Goal: Task Accomplishment & Management: Complete application form

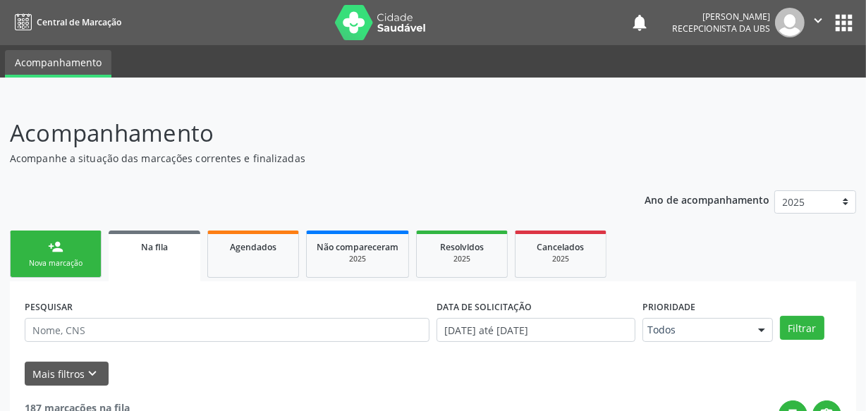
click at [48, 255] on link "person_add Nova marcação" at bounding box center [56, 253] width 92 height 47
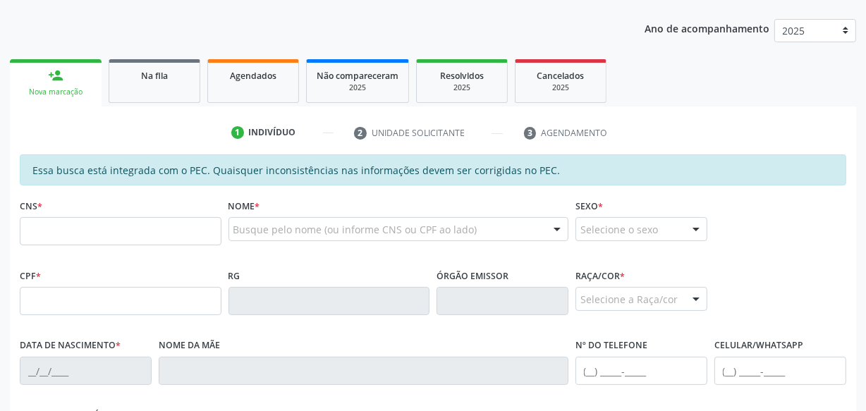
scroll to position [188, 0]
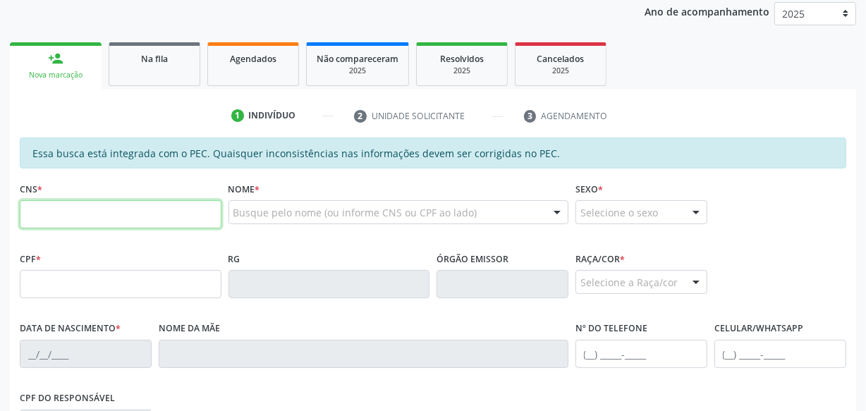
click at [69, 215] on input "text" at bounding box center [121, 214] width 202 height 28
type input "700 9089 4753 4893"
type input "070.758.114-10"
type input "[DATE]"
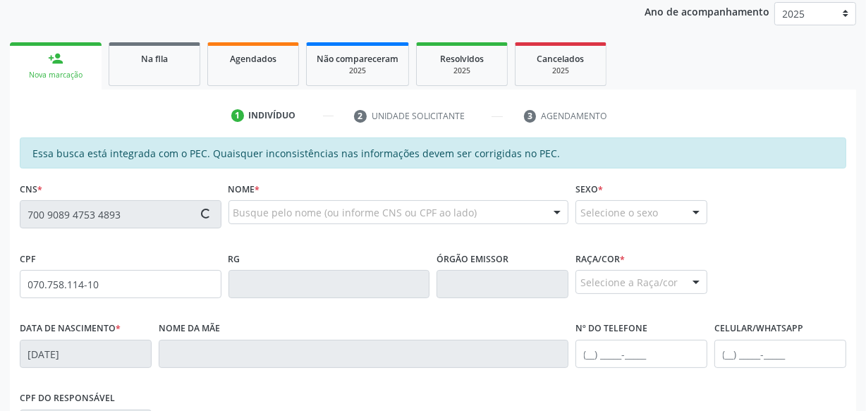
type input "Edileuza dos Santos Francisco"
type input "[PHONE_NUMBER]"
type input "S/N"
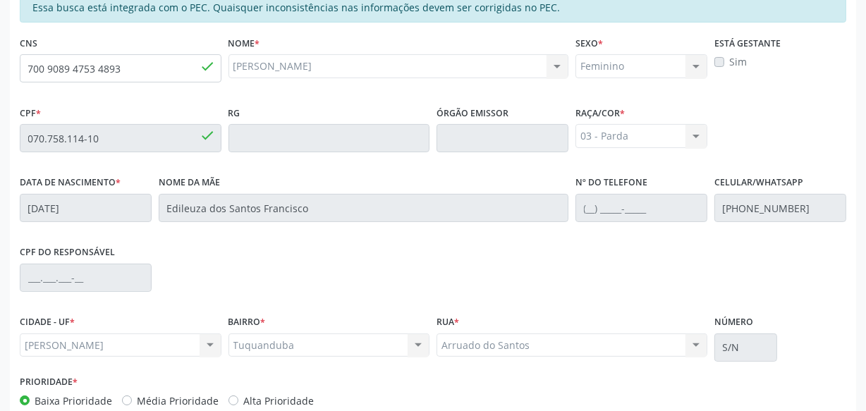
scroll to position [413, 0]
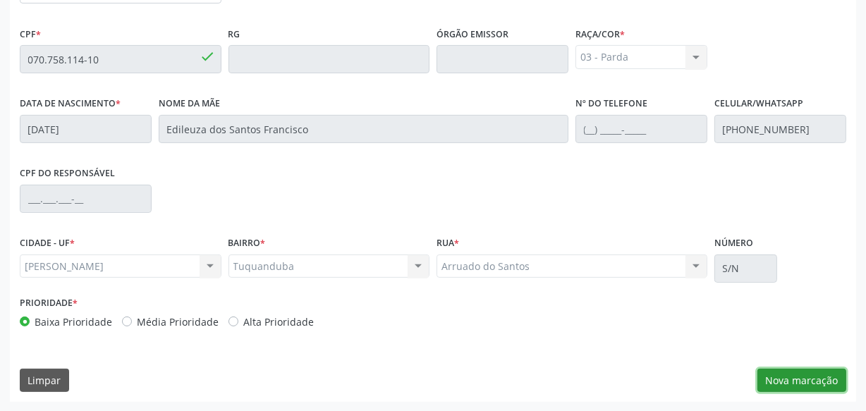
click at [796, 376] on button "Nova marcação" at bounding box center [801, 381] width 89 height 24
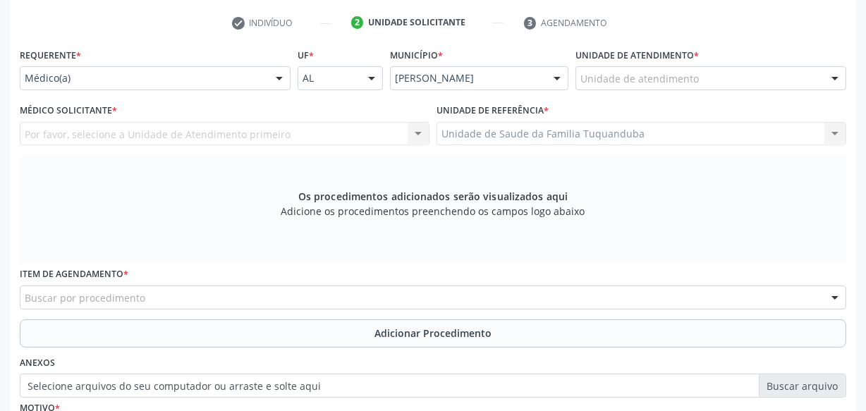
scroll to position [281, 0]
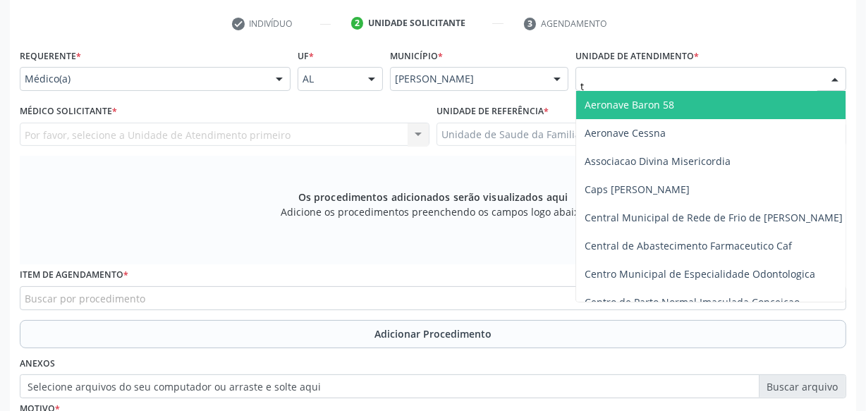
type input "tu"
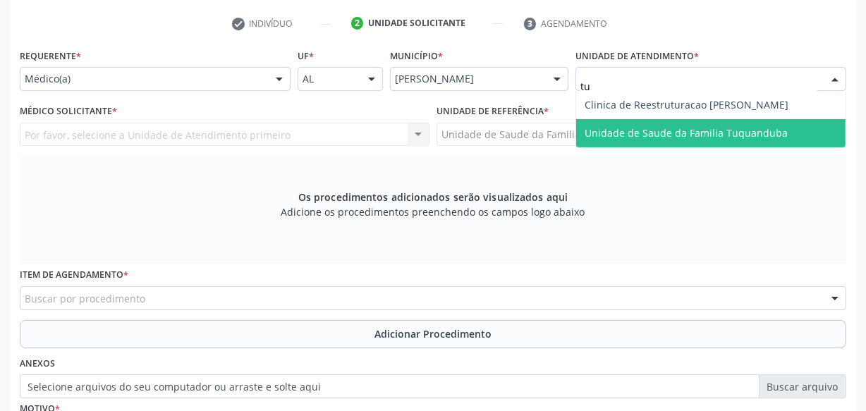
click at [644, 123] on span "Unidade de Saude da Familia Tuquanduba" at bounding box center [710, 133] width 269 height 28
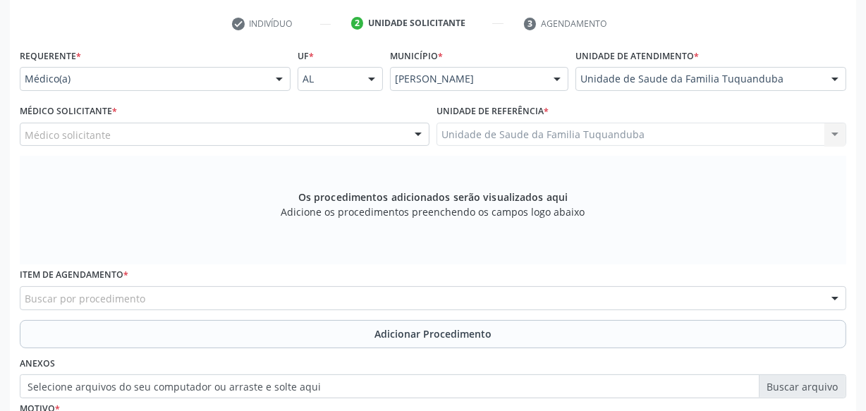
click at [237, 141] on div "Médico solicitante" at bounding box center [225, 135] width 410 height 24
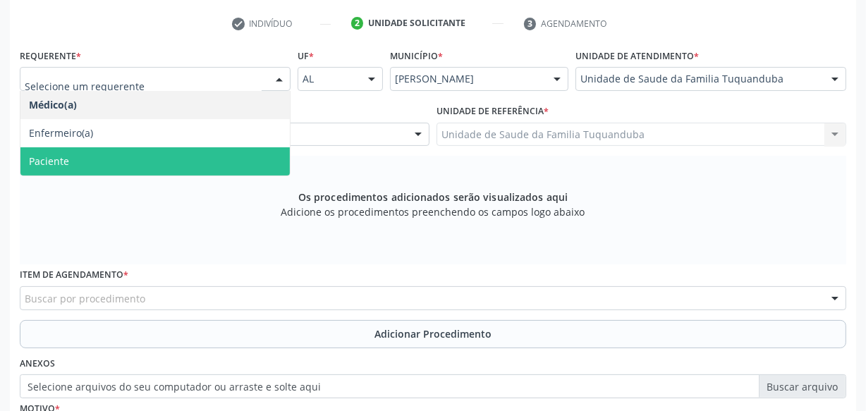
click at [211, 185] on div "Os procedimentos adicionados serão visualizados aqui Adicione os procedimentos …" at bounding box center [433, 210] width 826 height 109
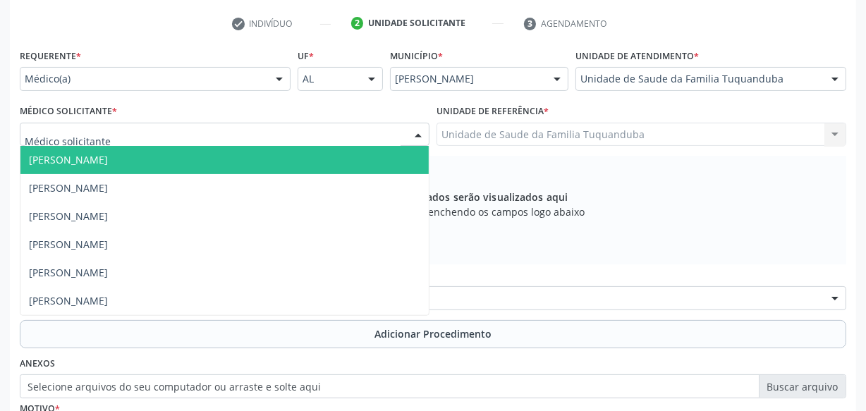
click at [207, 136] on div at bounding box center [225, 135] width 410 height 24
click at [237, 90] on div "Médico(a) Médico(a) Enfermeiro(a) Paciente Nenhum resultado encontrado para: " …" at bounding box center [155, 79] width 271 height 24
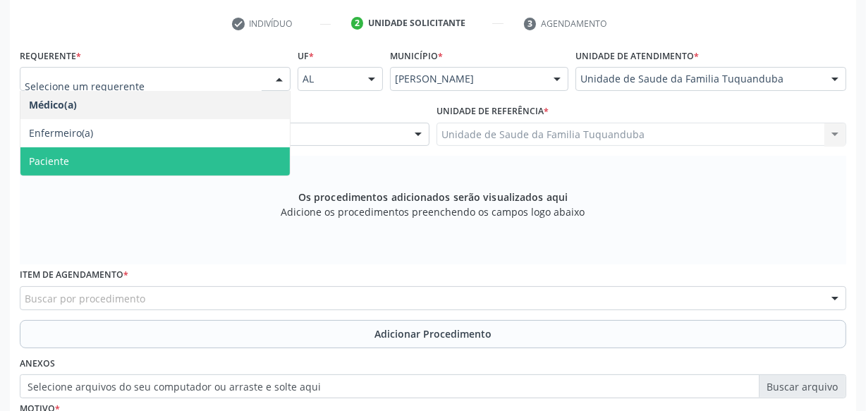
click at [214, 156] on span "Paciente" at bounding box center [154, 161] width 269 height 28
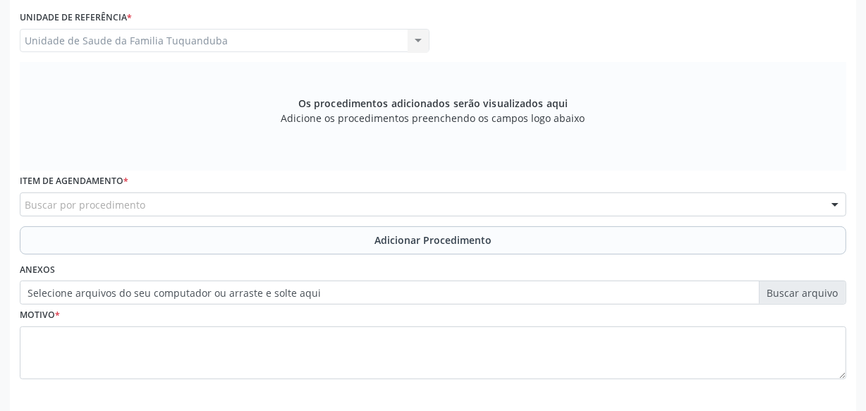
scroll to position [414, 0]
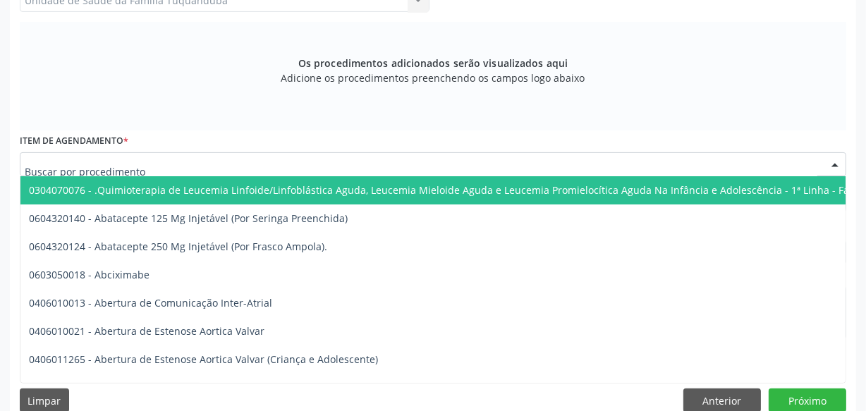
click at [243, 156] on div at bounding box center [433, 164] width 826 height 24
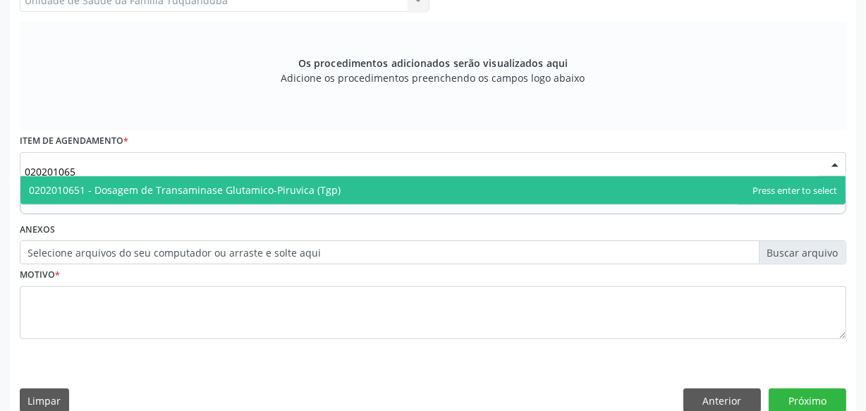
click at [283, 180] on span "0202010651 - Dosagem de Transaminase Glutamico-Piruvica (Tgp)" at bounding box center [432, 190] width 825 height 28
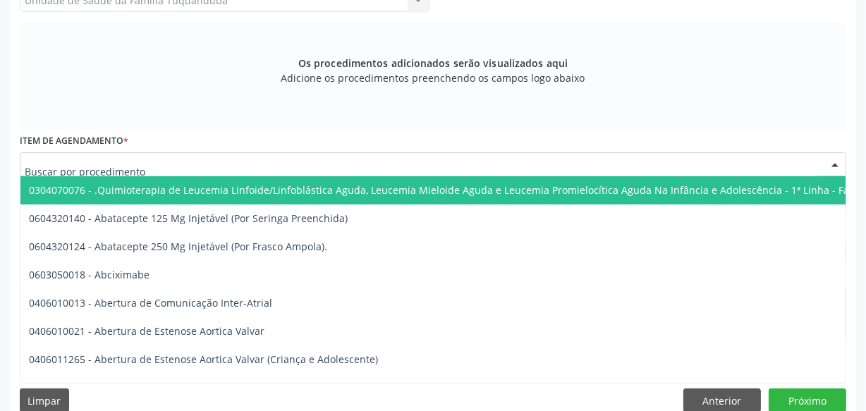
drag, startPoint x: 301, startPoint y: 166, endPoint x: 207, endPoint y: 162, distance: 94.5
click at [207, 162] on input "text" at bounding box center [421, 171] width 792 height 28
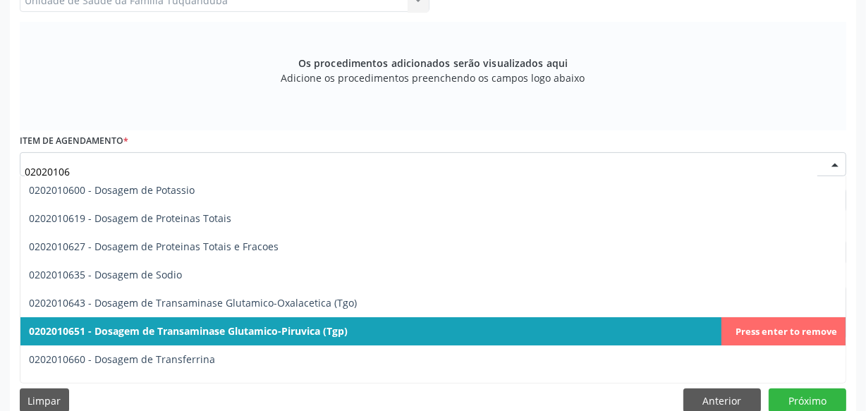
click at [224, 328] on span "0202010651 - Dosagem de Transaminase Glutamico-Piruvica (Tgp)" at bounding box center [188, 330] width 319 height 13
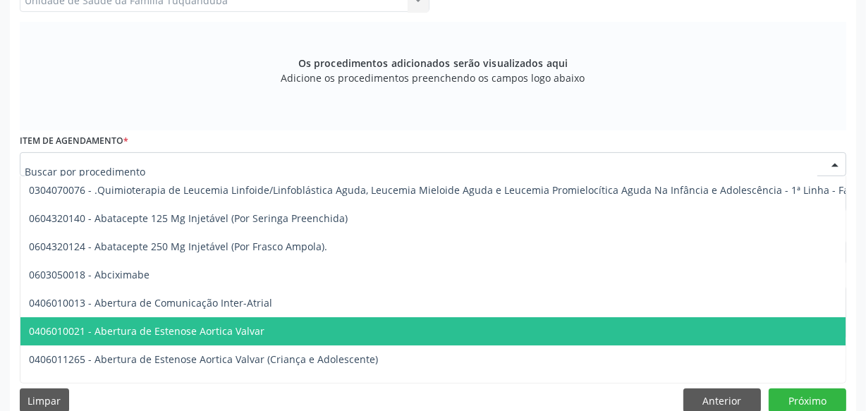
click at [211, 161] on div at bounding box center [433, 164] width 826 height 24
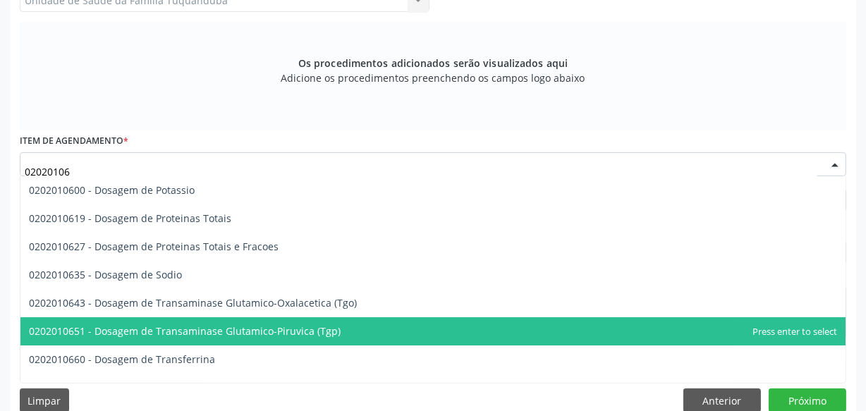
type input "020201065"
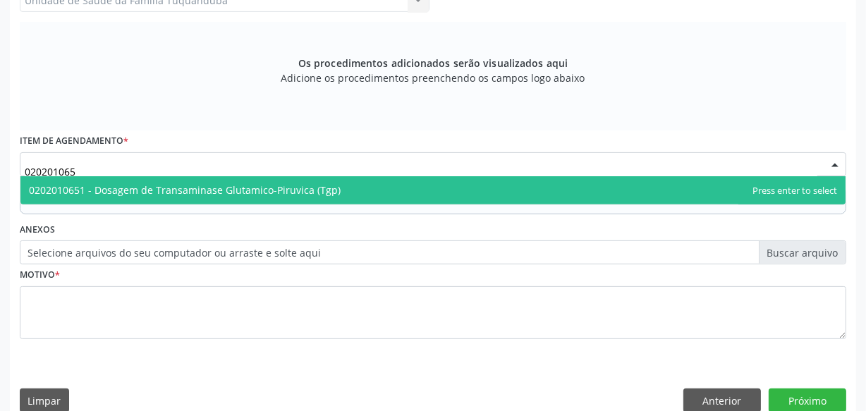
click at [229, 190] on span "0202010651 - Dosagem de Transaminase Glutamico-Piruvica (Tgp)" at bounding box center [185, 189] width 312 height 13
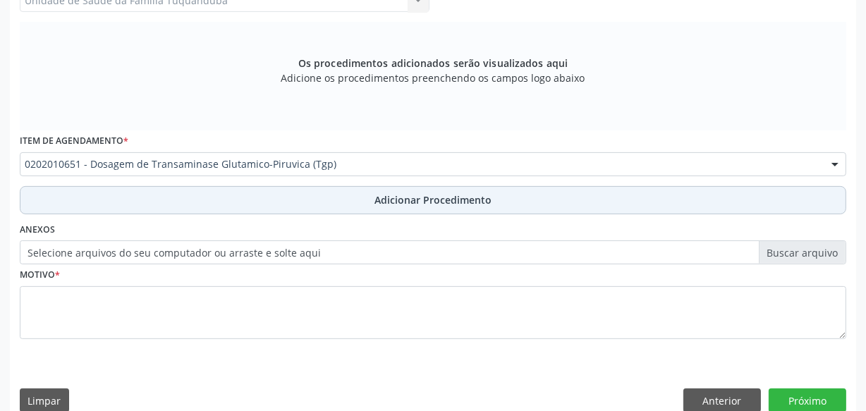
click at [239, 211] on button "Adicionar Procedimento" at bounding box center [433, 200] width 826 height 28
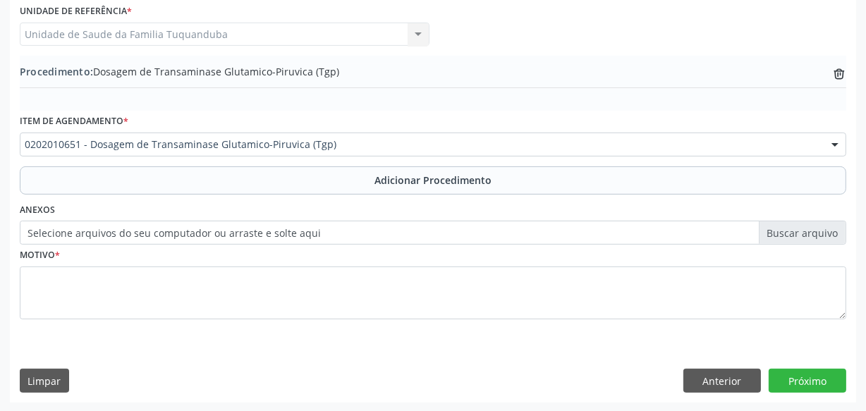
drag, startPoint x: 307, startPoint y: 66, endPoint x: 97, endPoint y: 70, distance: 210.1
click at [97, 70] on span "Procedimento: Dosagem de Transaminase Glutamico-Piruvica (Tgp)" at bounding box center [179, 71] width 319 height 15
copy span "Dosagem de Transaminase Glutamico-Piruvica"
click at [128, 96] on div "Procedimento: Dosagem de Transaminase Glutamico-Piruvica (Tgp) trash-outline ic…" at bounding box center [433, 83] width 826 height 55
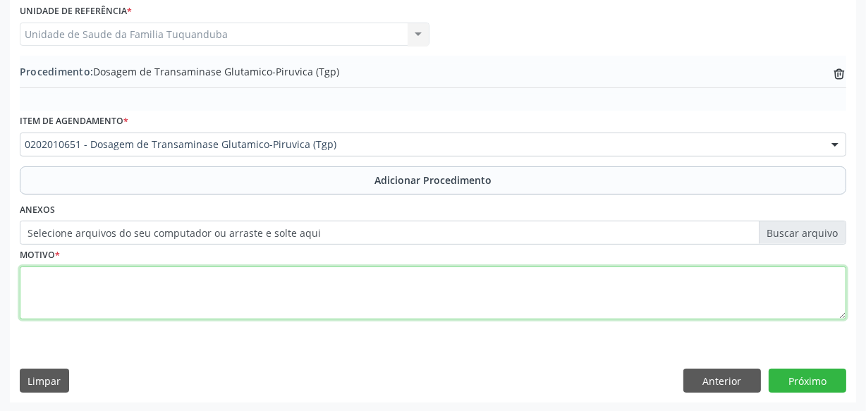
click at [205, 289] on textarea at bounding box center [433, 293] width 826 height 54
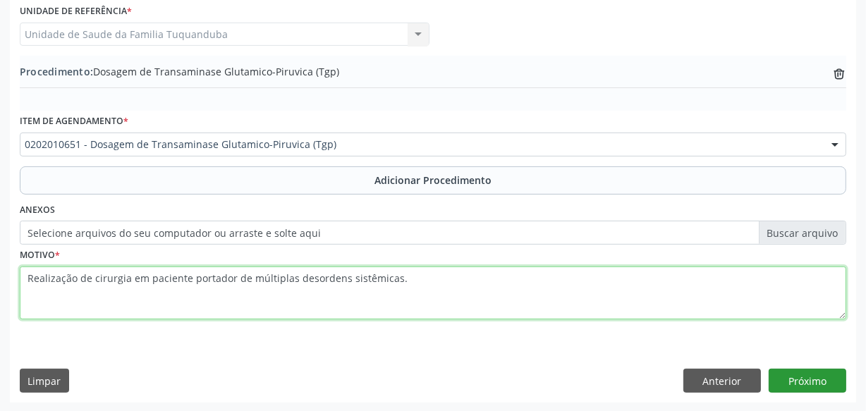
type textarea "Realização de cirurgia em paciente portador de múltiplas desordens sistêmicas."
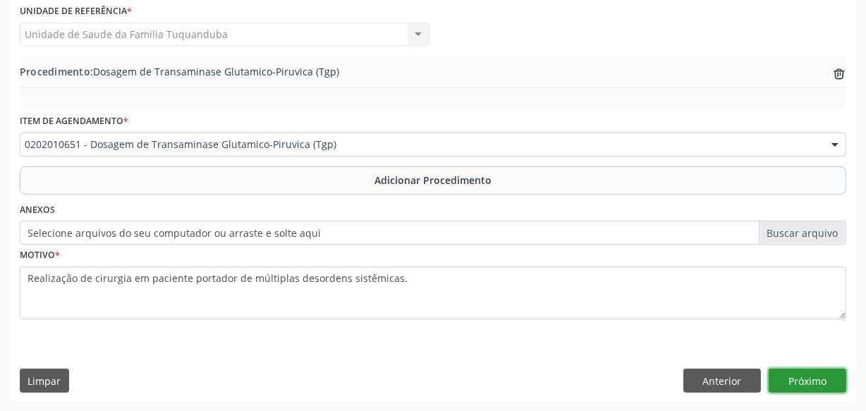
click at [781, 371] on button "Próximo" at bounding box center [807, 381] width 78 height 24
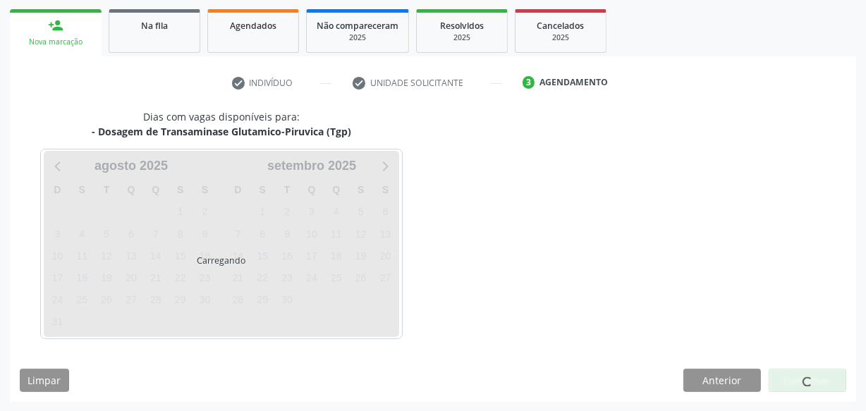
scroll to position [262, 0]
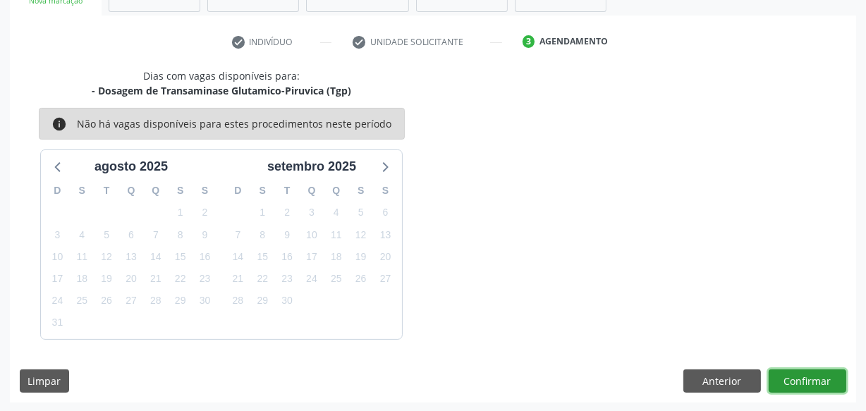
click at [781, 371] on button "Confirmar" at bounding box center [807, 381] width 78 height 24
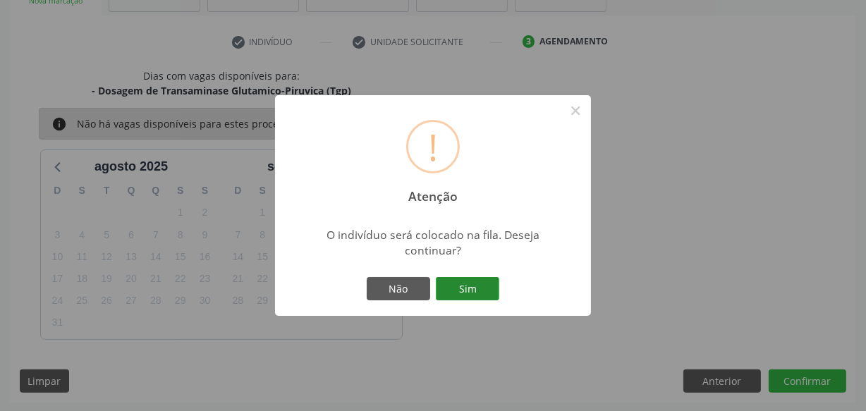
click at [460, 281] on button "Sim" at bounding box center [467, 289] width 63 height 24
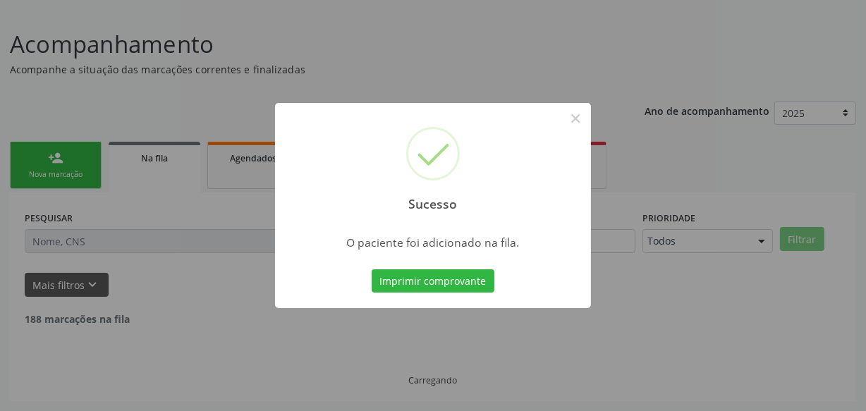
scroll to position [73, 0]
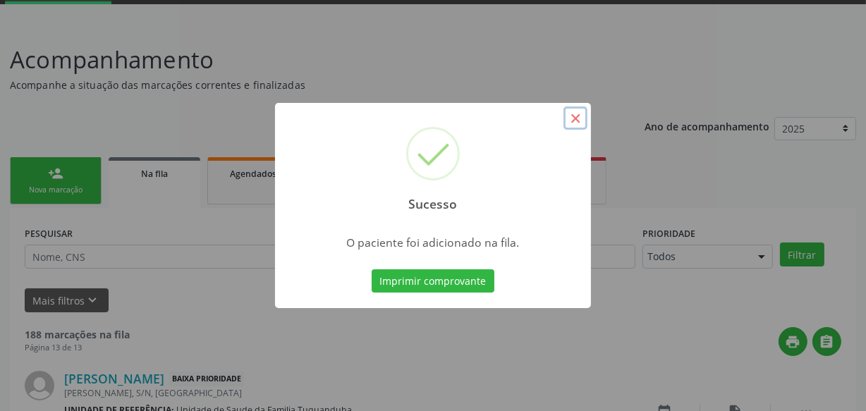
click at [577, 120] on button "×" at bounding box center [575, 118] width 24 height 24
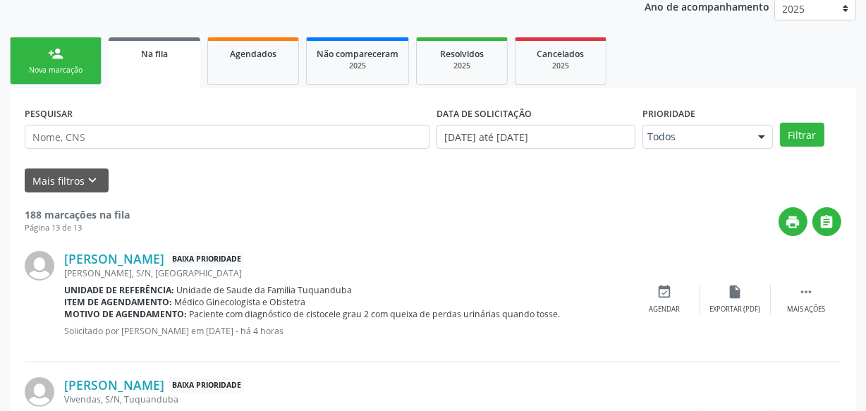
scroll to position [227, 0]
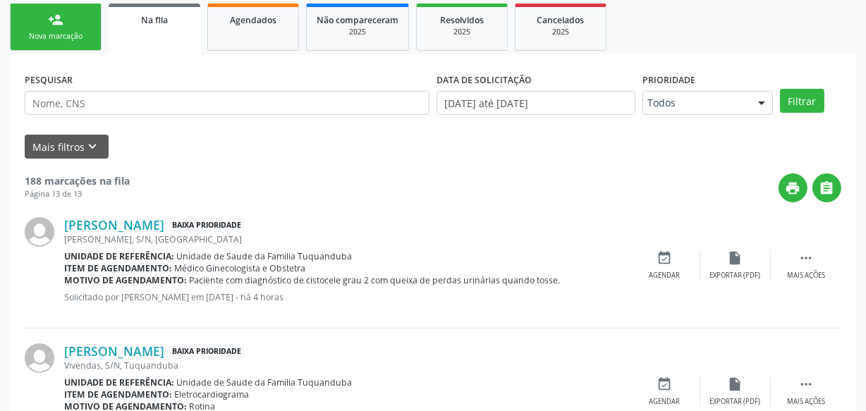
click at [71, 37] on div "Nova marcação" at bounding box center [55, 36] width 70 height 11
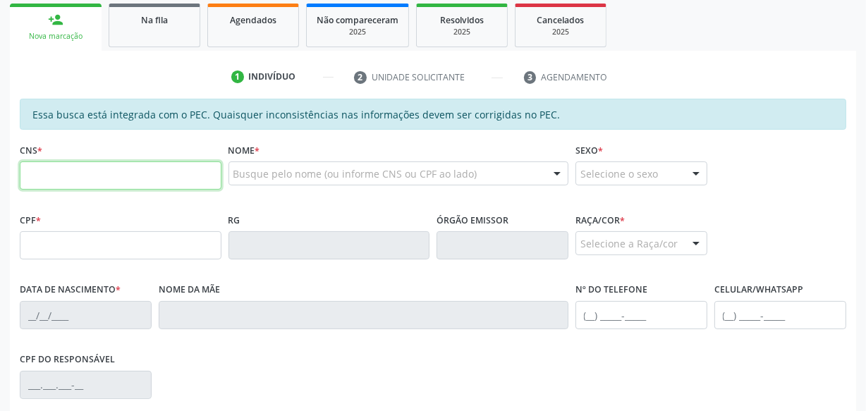
click at [137, 177] on input "text" at bounding box center [121, 175] width 202 height 28
paste input "700 0023 9918 8009"
type input "700 0023 9918 8009"
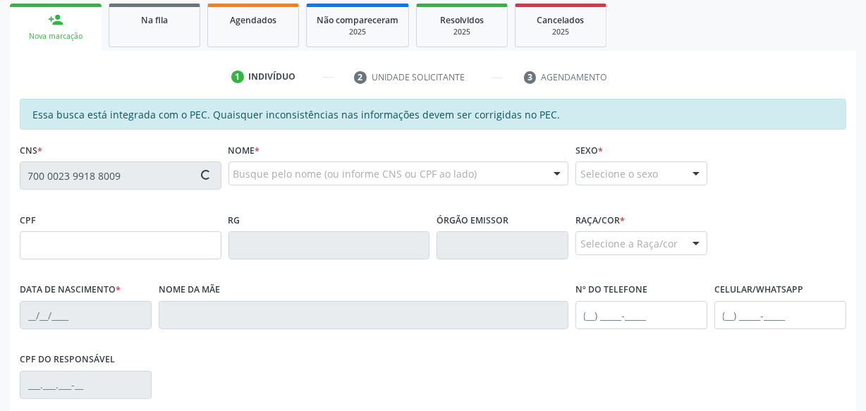
type input "123.870.944-33"
type input "[DATE]"
type input "[PERSON_NAME]"
type input "[PHONE_NUMBER]"
type input "S/N"
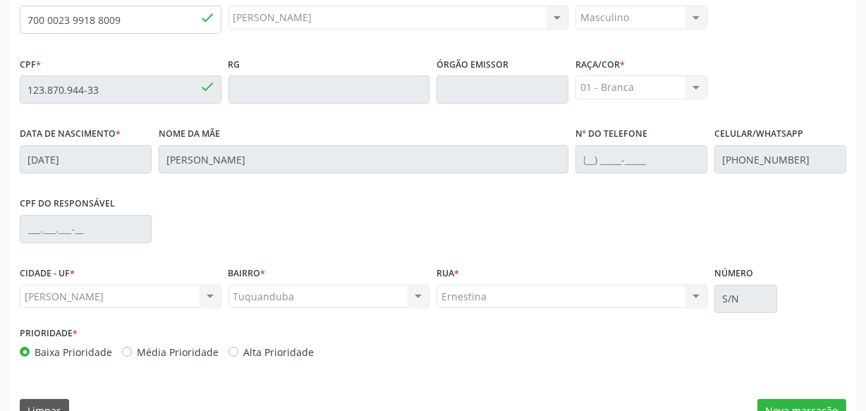
scroll to position [413, 0]
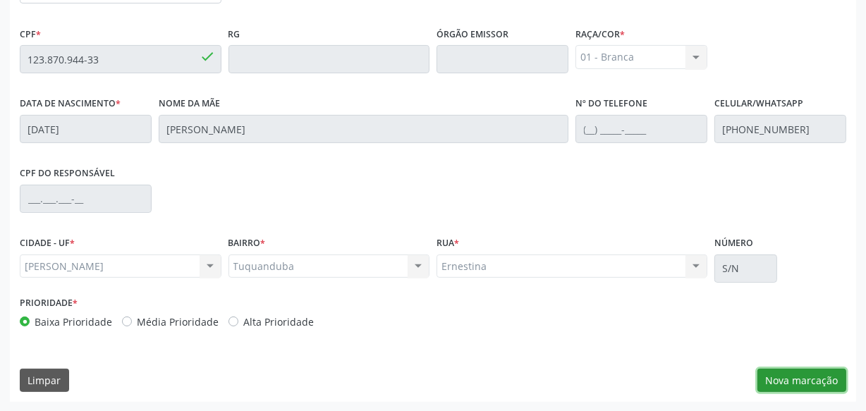
click at [787, 378] on button "Nova marcação" at bounding box center [801, 381] width 89 height 24
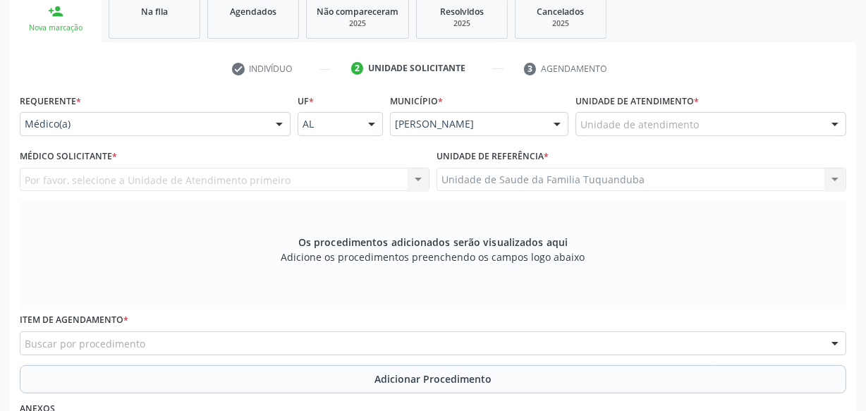
scroll to position [250, 0]
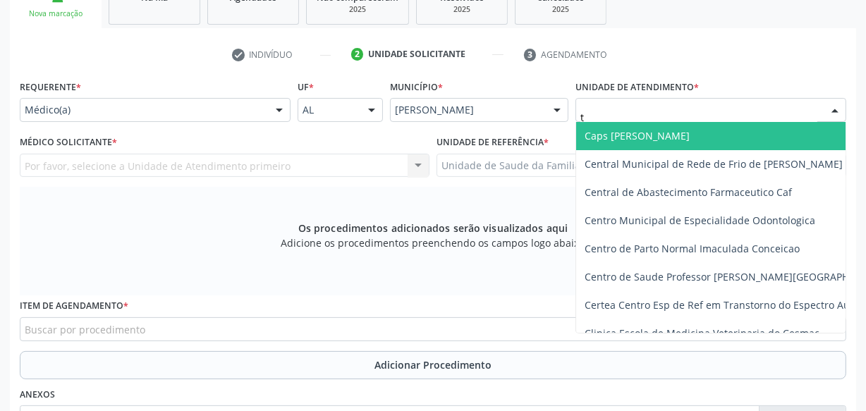
type input "tu"
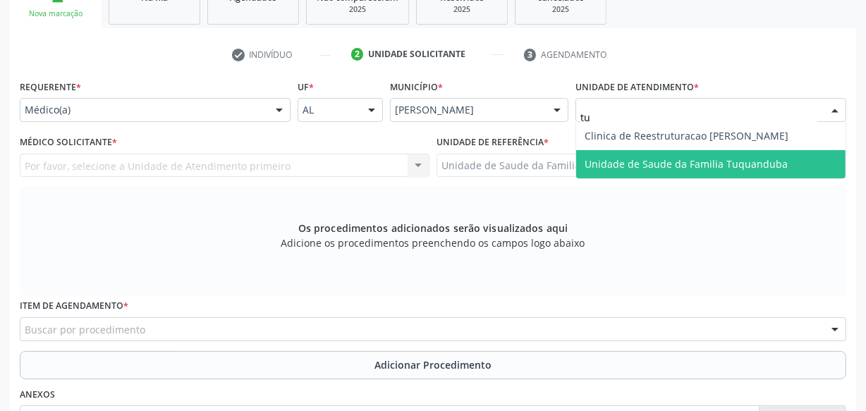
click at [648, 159] on span "Unidade de Saude da Familia Tuquanduba" at bounding box center [685, 163] width 203 height 13
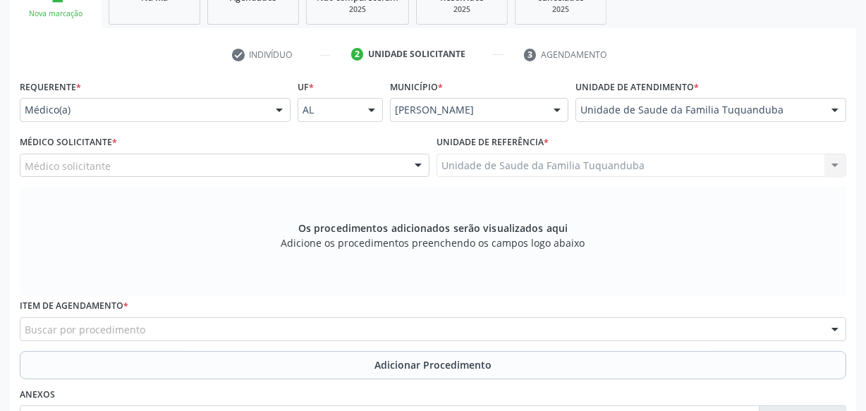
click at [268, 172] on div "Médico solicitante" at bounding box center [225, 166] width 410 height 24
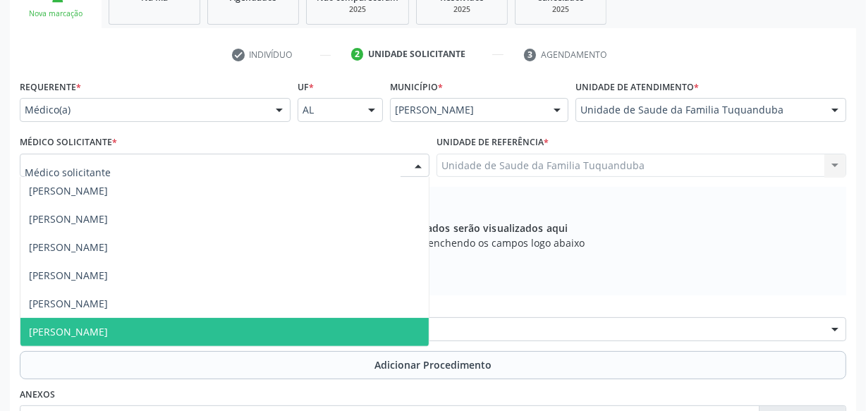
click at [233, 340] on span "[PERSON_NAME]" at bounding box center [224, 332] width 408 height 28
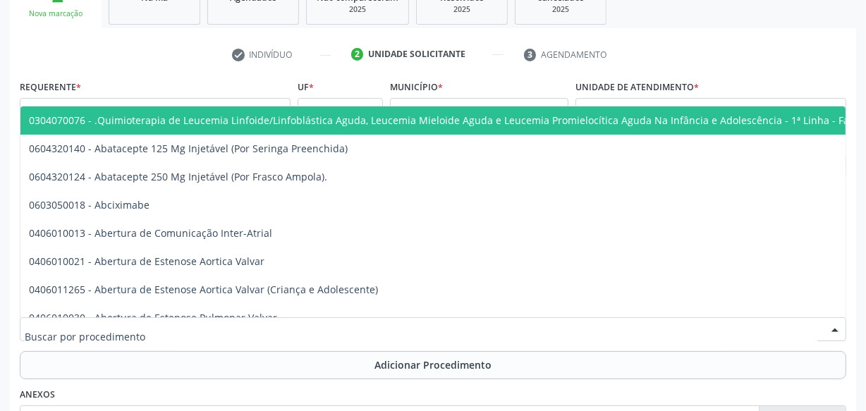
click at [234, 335] on div at bounding box center [433, 329] width 826 height 24
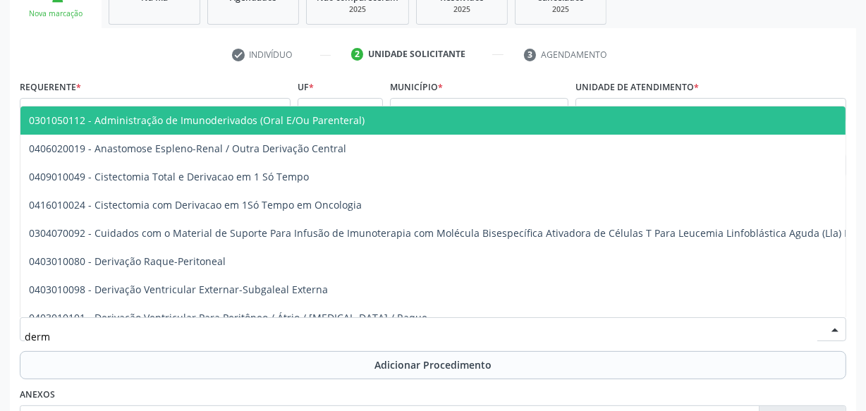
type input "derma"
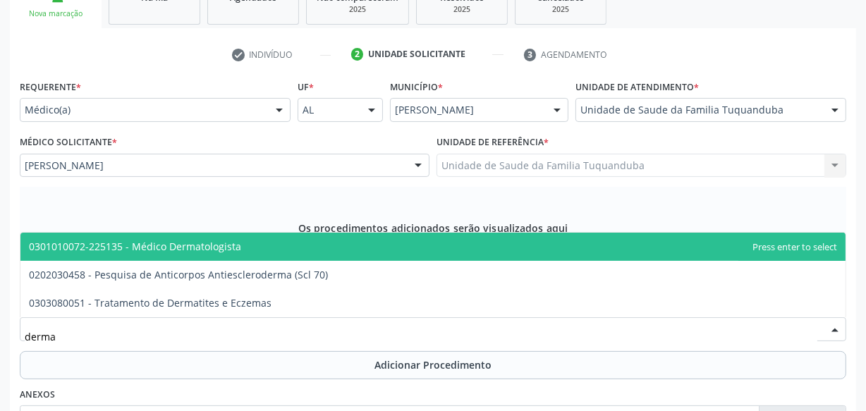
click at [238, 245] on span "0301010072-225135 - Médico Dermatologista" at bounding box center [432, 247] width 825 height 28
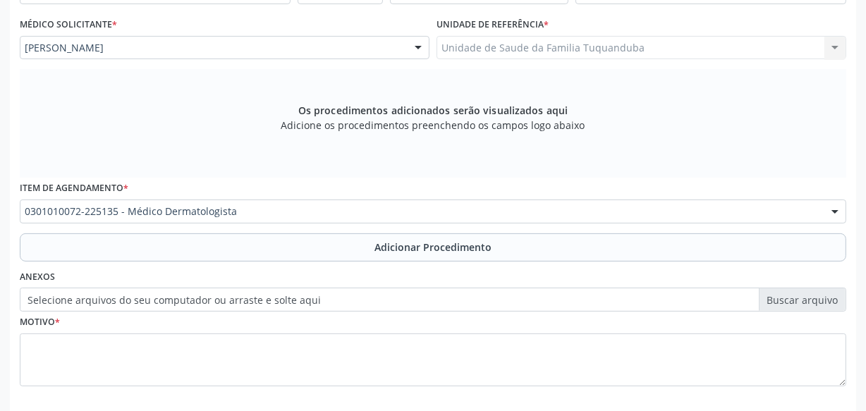
click at [238, 245] on button "Adicionar Procedimento" at bounding box center [433, 247] width 826 height 28
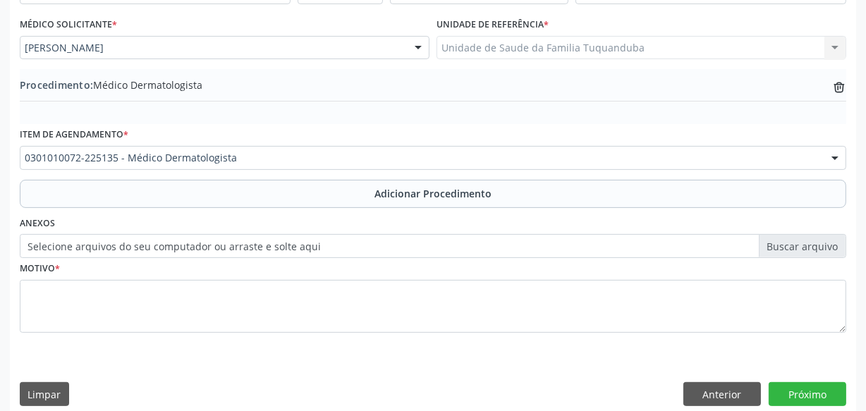
scroll to position [381, 0]
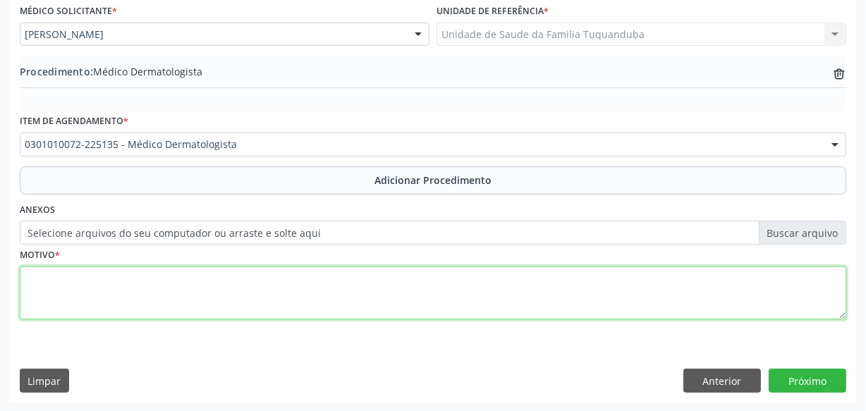
click at [240, 278] on textarea at bounding box center [433, 293] width 826 height 54
type textarea "Dermatite não especificada."
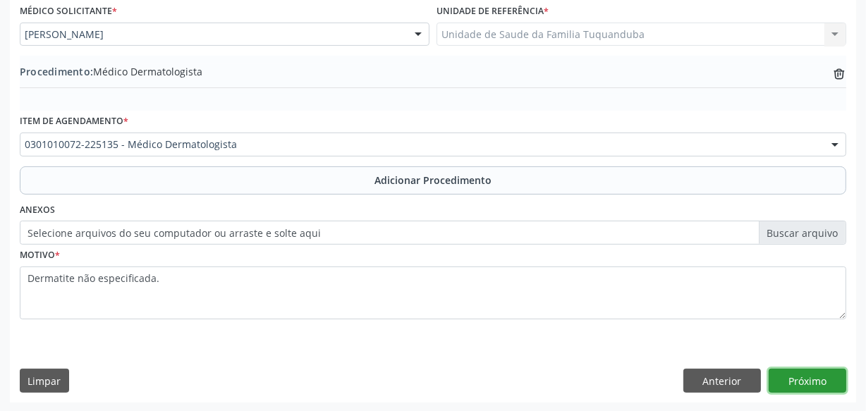
click at [785, 383] on button "Próximo" at bounding box center [807, 381] width 78 height 24
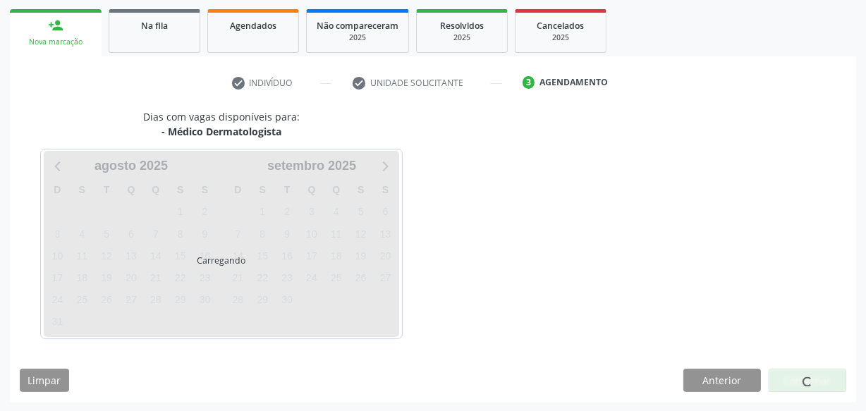
scroll to position [262, 0]
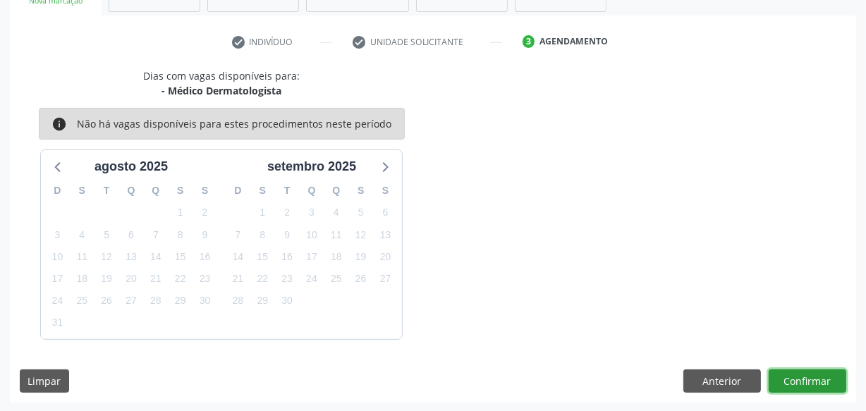
click at [785, 383] on button "Confirmar" at bounding box center [807, 381] width 78 height 24
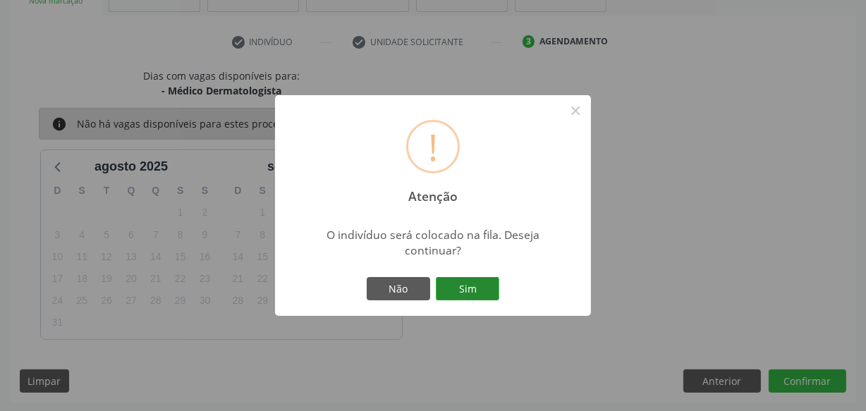
click at [458, 291] on button "Sim" at bounding box center [467, 289] width 63 height 24
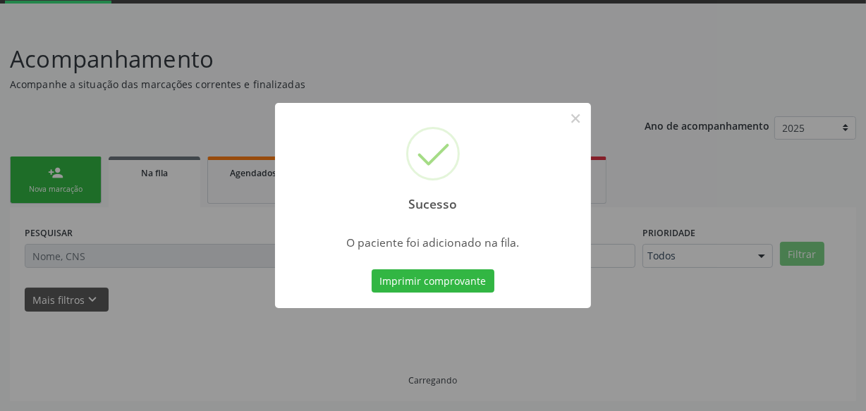
scroll to position [73, 0]
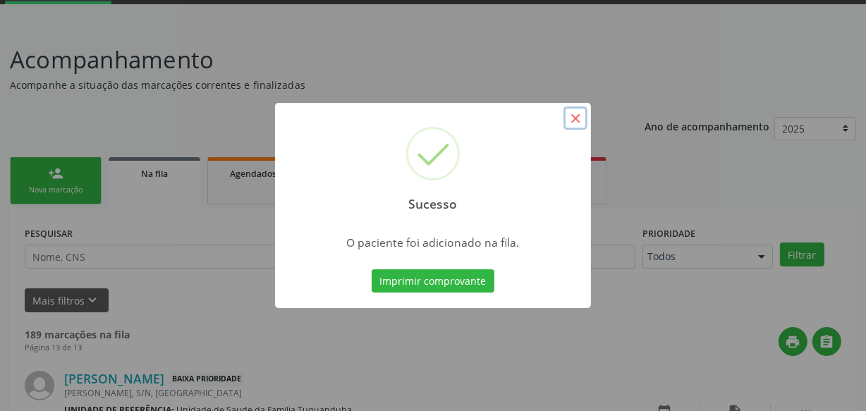
click at [577, 114] on button "×" at bounding box center [575, 118] width 24 height 24
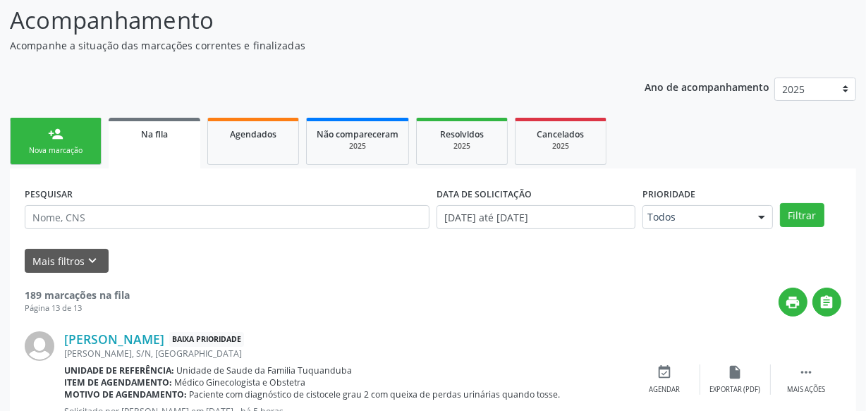
scroll to position [0, 0]
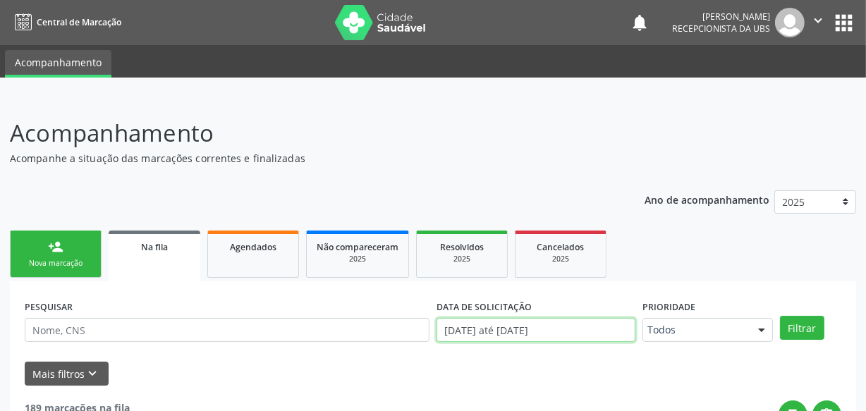
click at [472, 324] on input "[DATE] até [DATE]" at bounding box center [535, 330] width 199 height 24
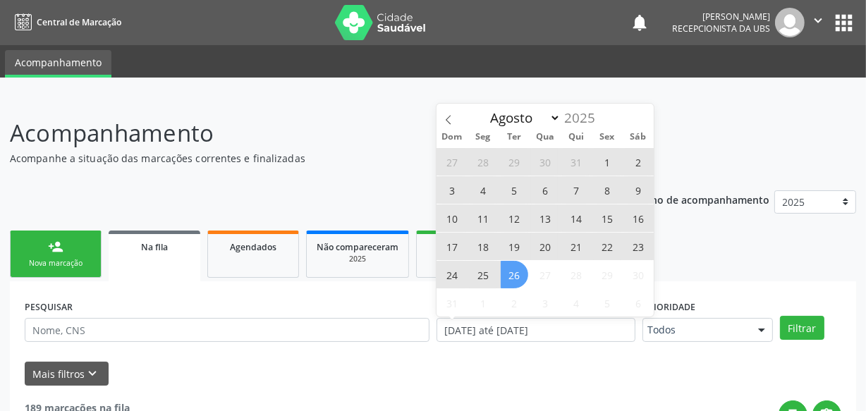
click at [485, 371] on div "Mais filtros keyboard_arrow_down" at bounding box center [432, 374] width 823 height 25
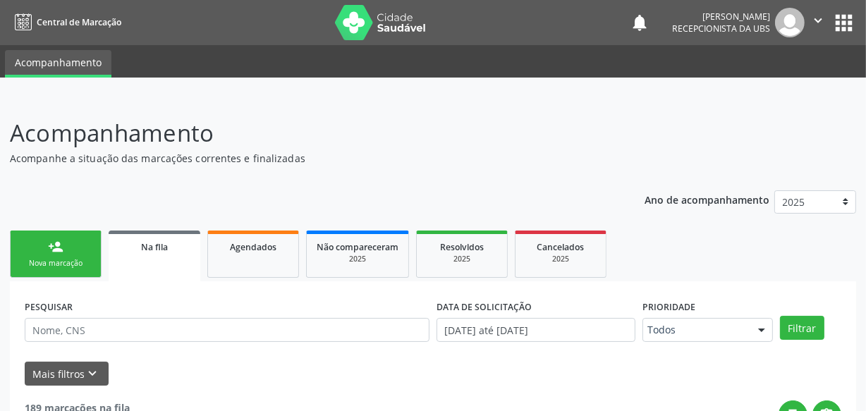
click at [66, 249] on link "person_add Nova marcação" at bounding box center [56, 253] width 92 height 47
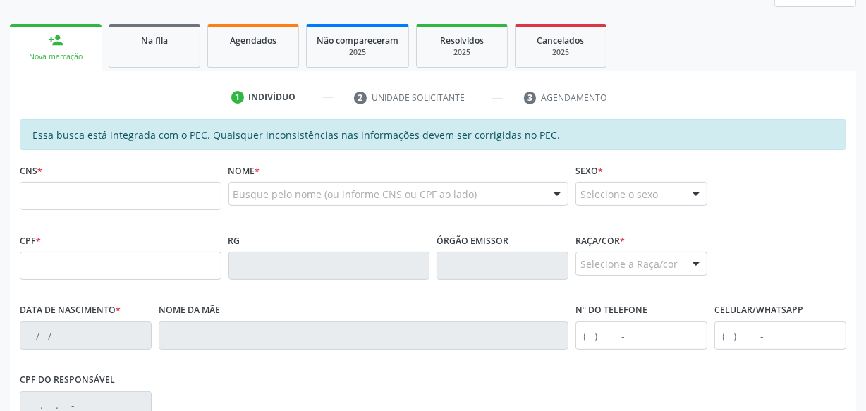
scroll to position [209, 0]
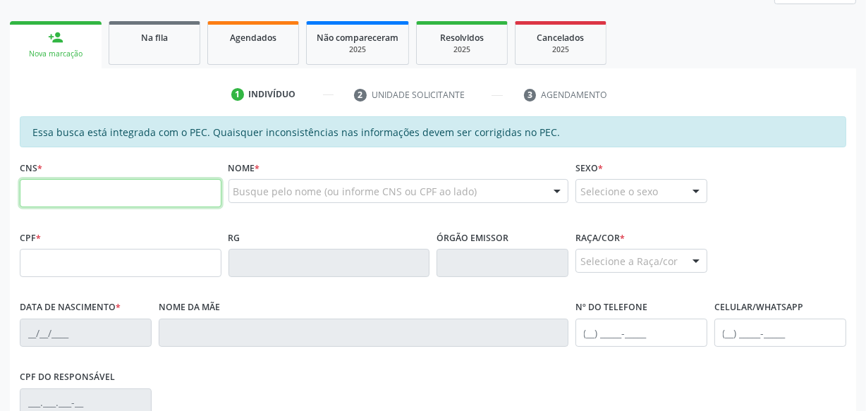
click at [142, 190] on input "text" at bounding box center [121, 193] width 202 height 28
paste input "708 9057 4002 6417"
type input "708 9057 4002 6417"
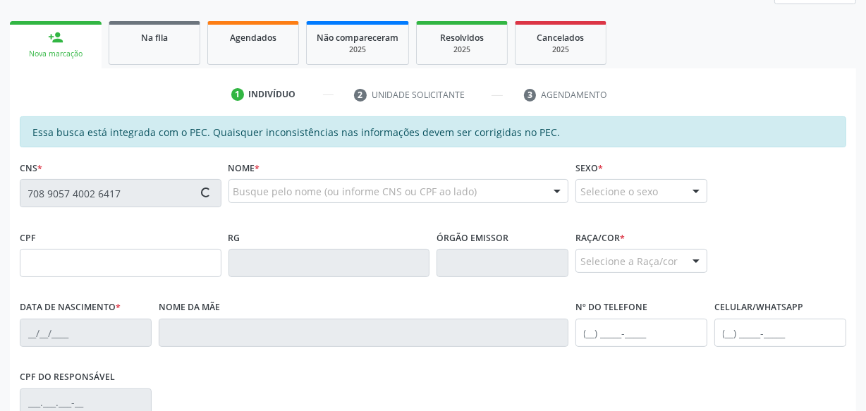
type input "088.800.154-19"
type input "[DATE]"
type input "[PERSON_NAME]"
type input "[PHONE_NUMBER]"
type input "S/N"
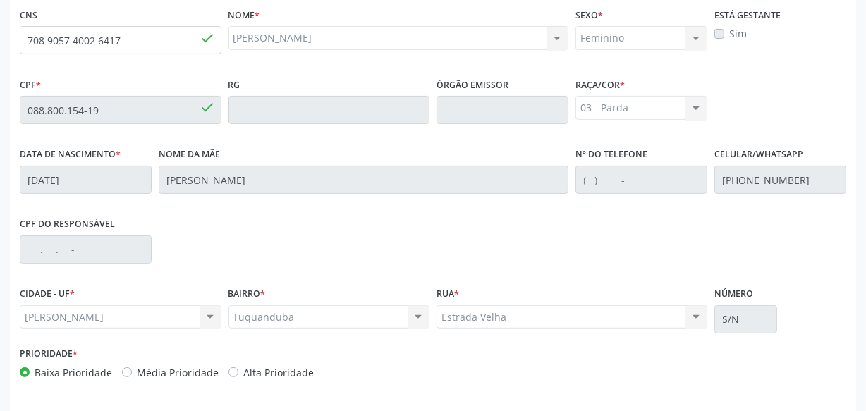
scroll to position [413, 0]
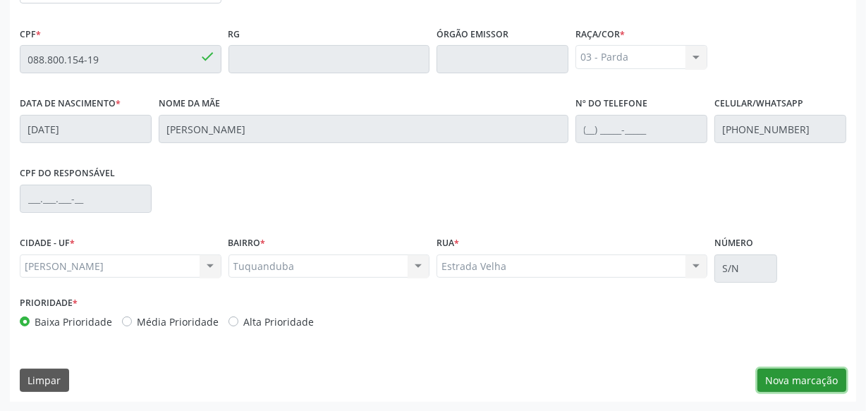
click at [796, 390] on button "Nova marcação" at bounding box center [801, 381] width 89 height 24
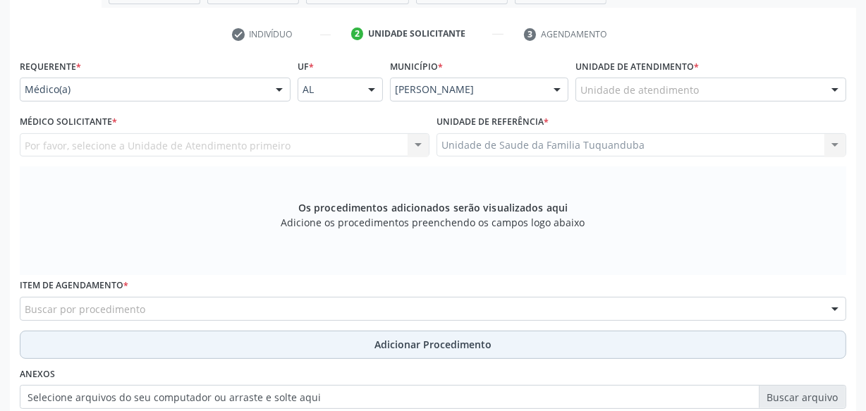
scroll to position [247, 0]
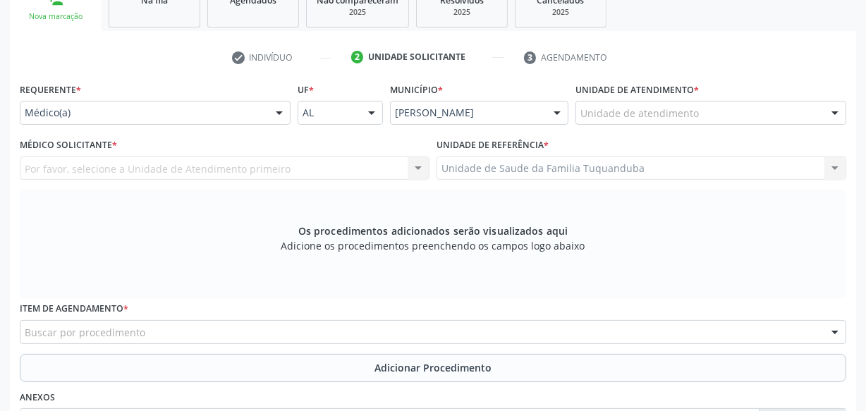
click at [653, 120] on div "Unidade de atendimento" at bounding box center [710, 113] width 271 height 24
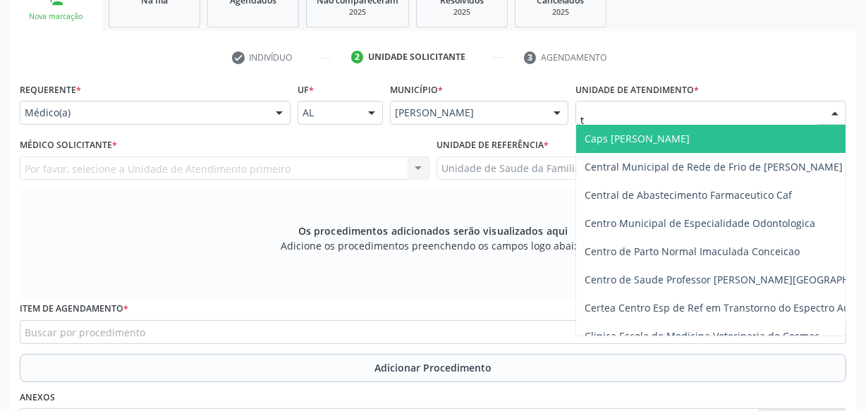
type input "tu"
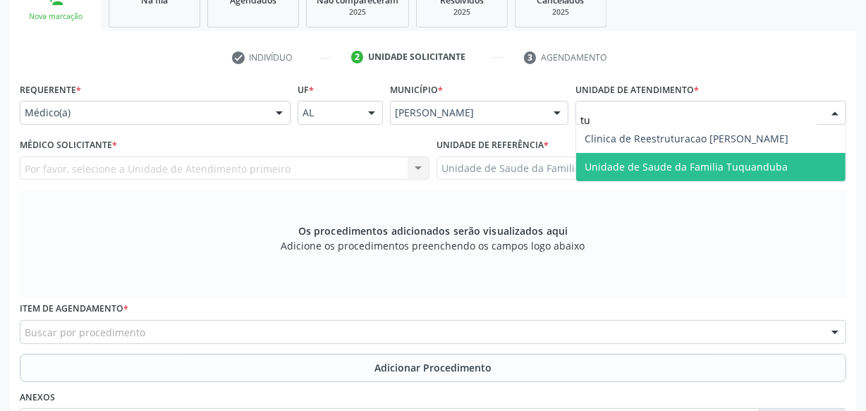
click at [655, 161] on span "Unidade de Saude da Familia Tuquanduba" at bounding box center [685, 166] width 203 height 13
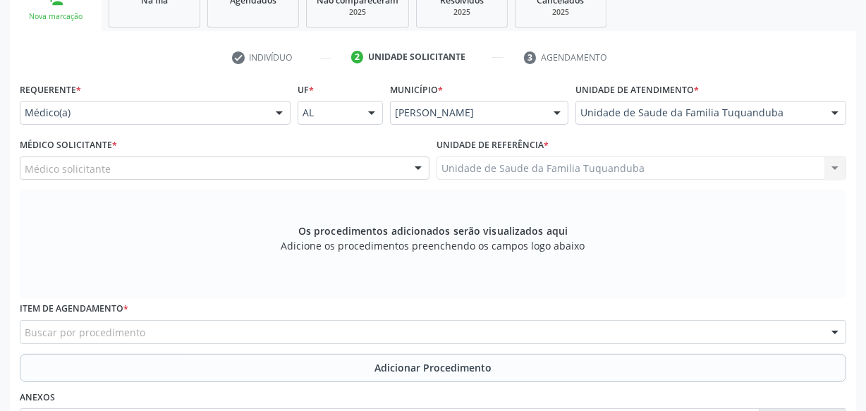
click at [266, 174] on div "Médico solicitante" at bounding box center [225, 168] width 410 height 24
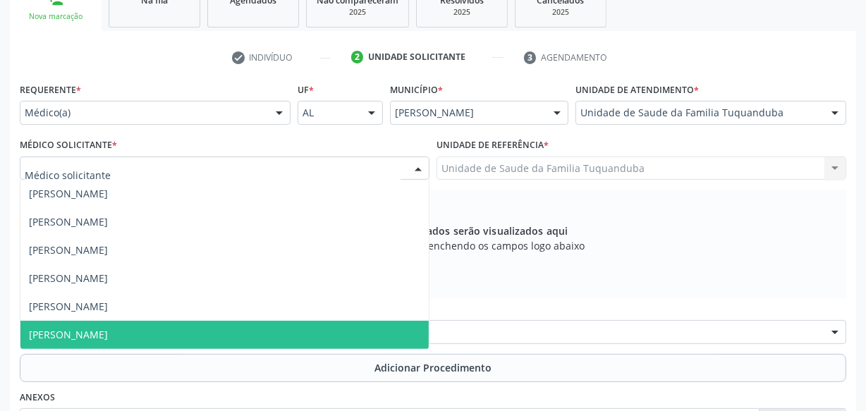
click at [228, 344] on span "[PERSON_NAME]" at bounding box center [224, 335] width 408 height 28
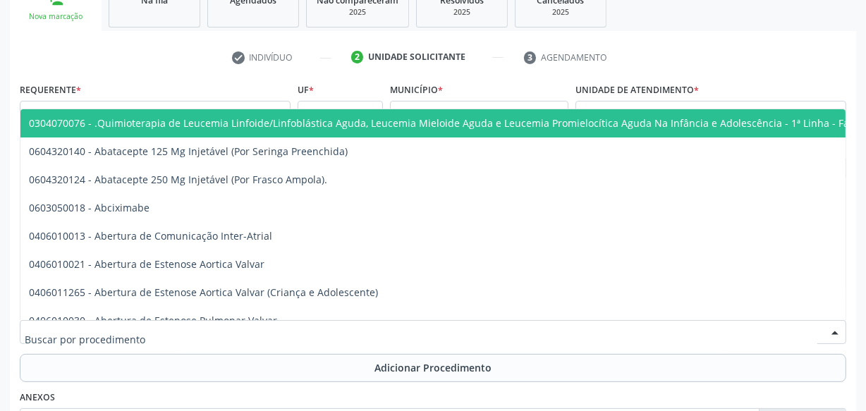
click at [233, 331] on div at bounding box center [433, 332] width 826 height 24
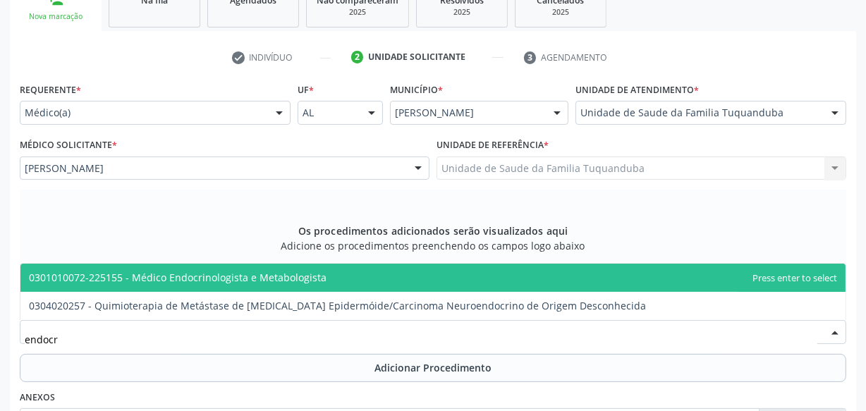
type input "endocri"
click at [240, 278] on span "0301010072-225155 - Médico Endocrinologista e Metabologista" at bounding box center [177, 277] width 297 height 13
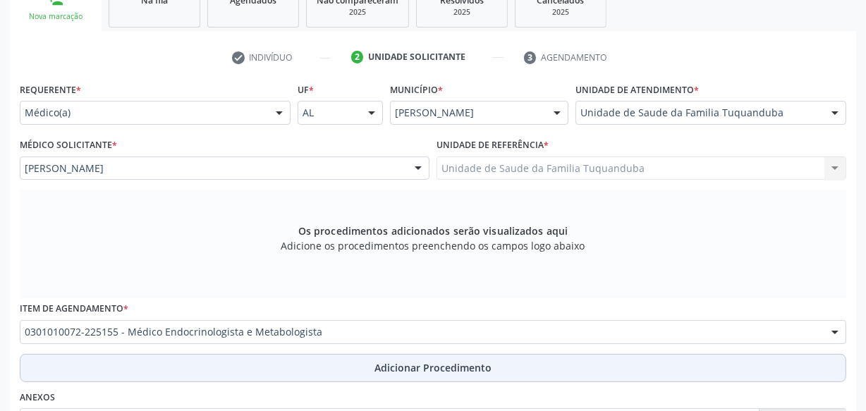
click at [319, 372] on button "Adicionar Procedimento" at bounding box center [433, 368] width 826 height 28
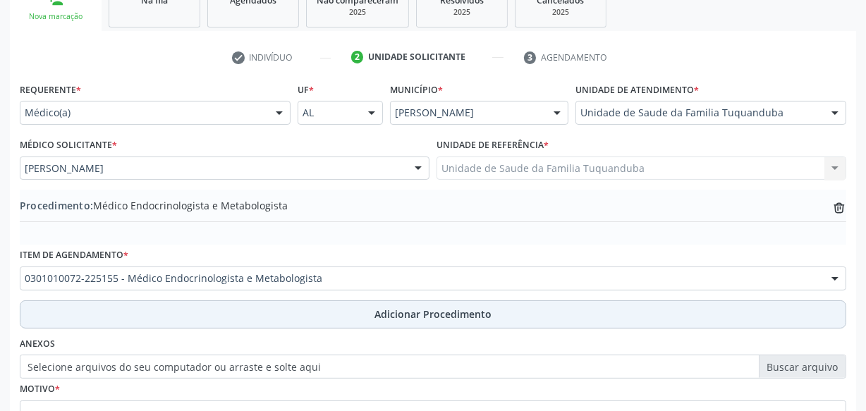
click at [319, 372] on label "Selecione arquivos do seu computador ou arraste e solte aqui" at bounding box center [433, 367] width 826 height 24
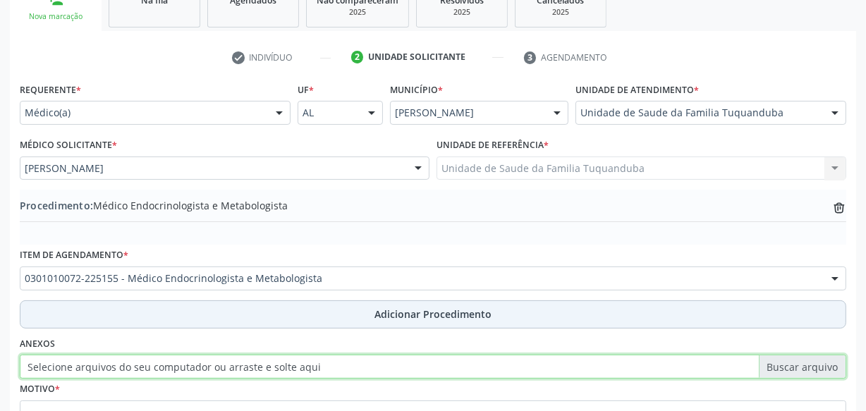
click at [319, 372] on input "Selecione arquivos do seu computador ou arraste e solte aqui" at bounding box center [433, 367] width 826 height 24
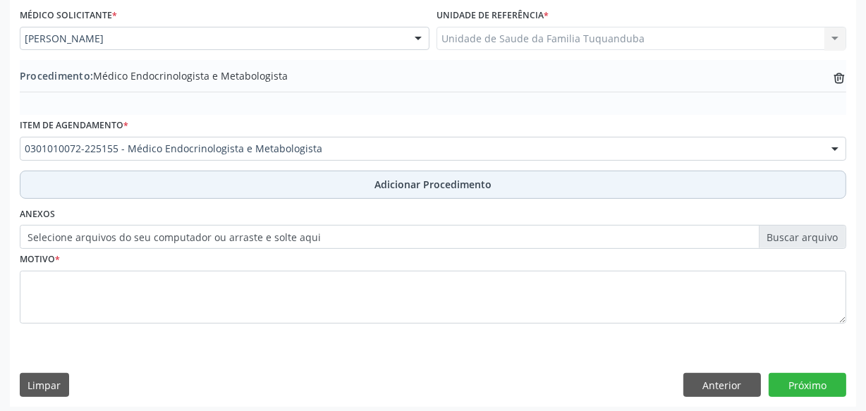
scroll to position [381, 0]
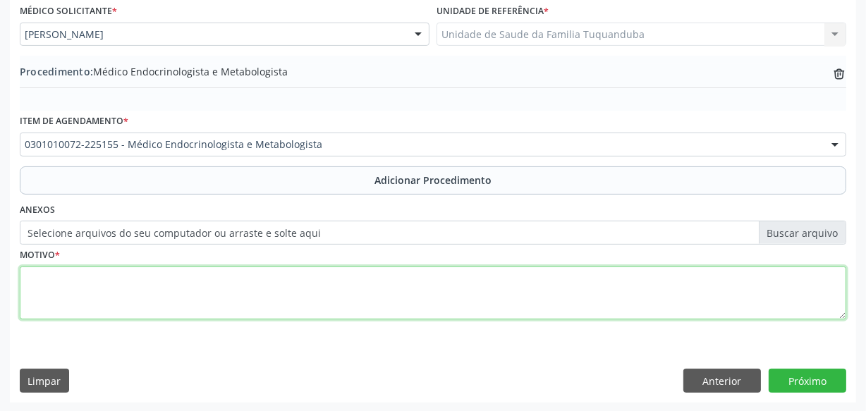
click at [334, 288] on textarea at bounding box center [433, 293] width 826 height 54
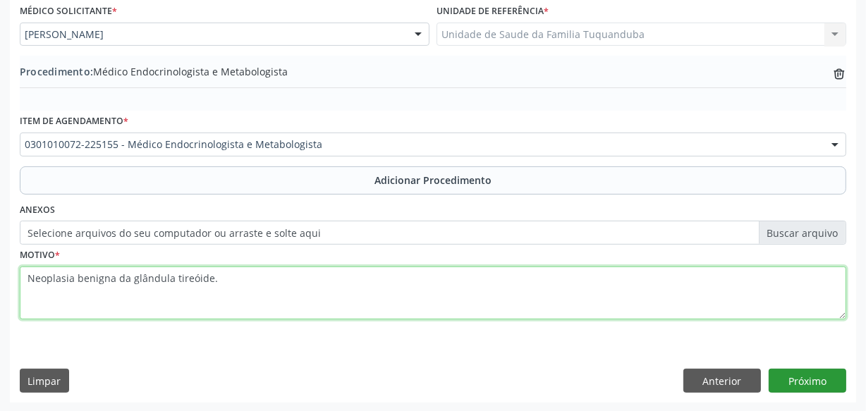
type textarea "Neoplasia benigna da glândula tireóide."
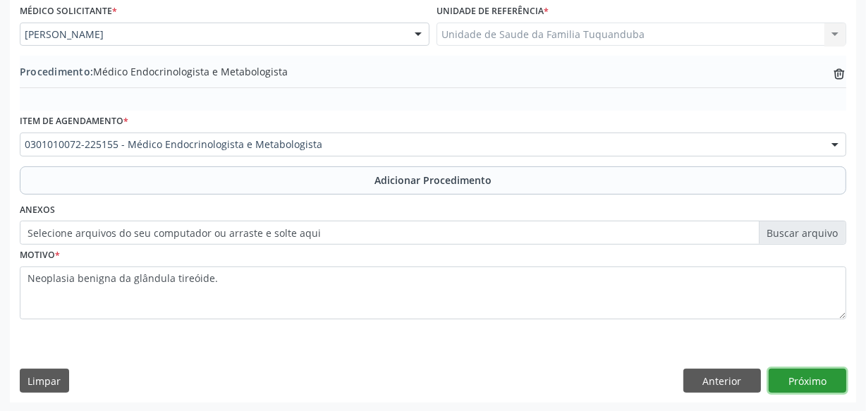
click at [780, 369] on button "Próximo" at bounding box center [807, 381] width 78 height 24
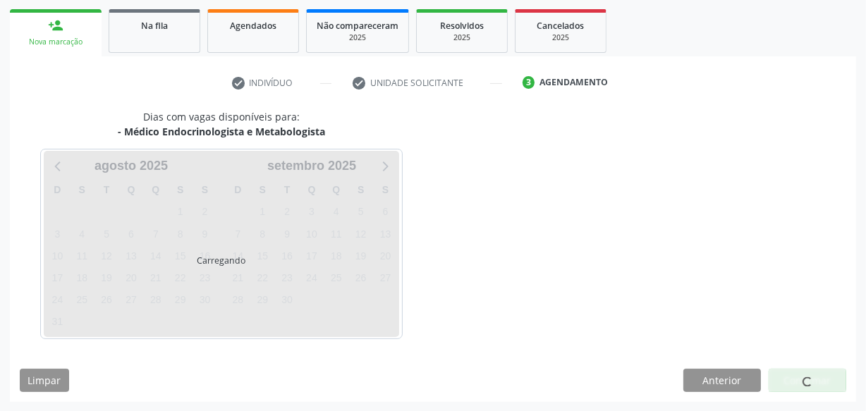
scroll to position [262, 0]
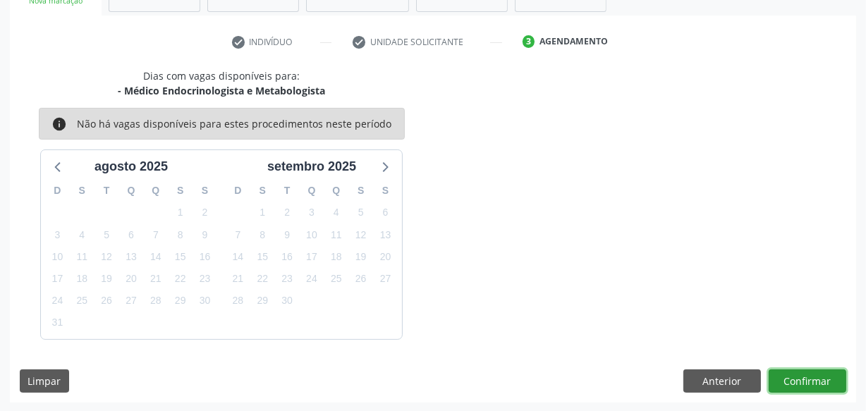
click at [780, 369] on button "Confirmar" at bounding box center [807, 381] width 78 height 24
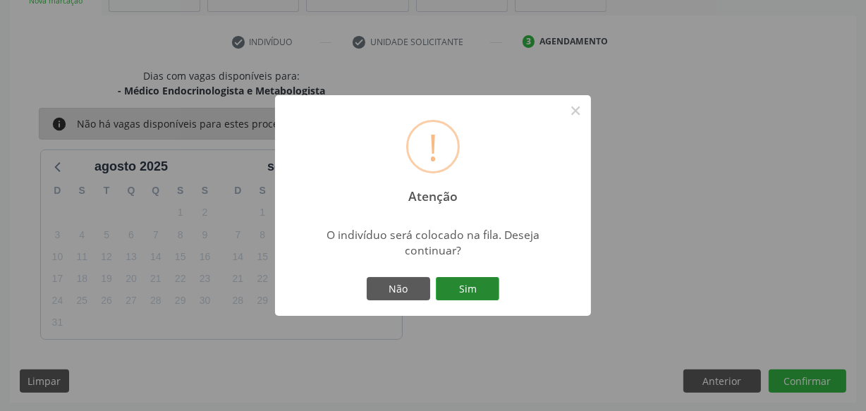
click at [444, 287] on button "Sim" at bounding box center [467, 289] width 63 height 24
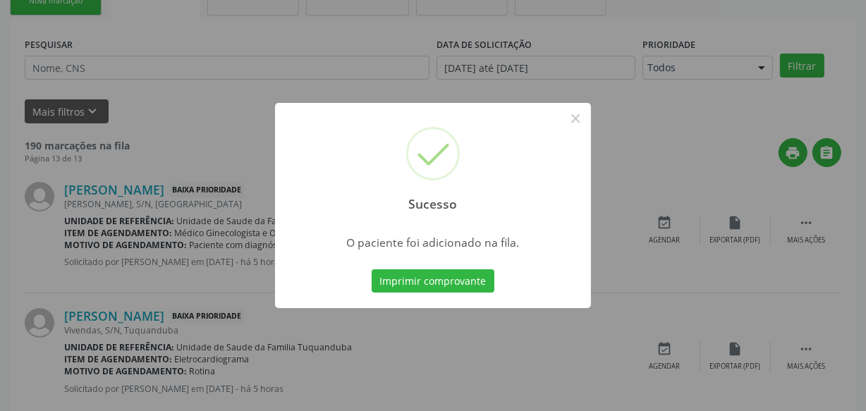
scroll to position [73, 0]
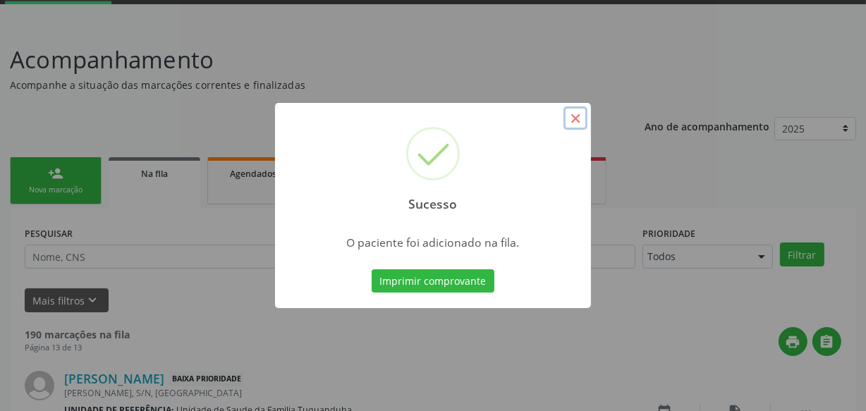
click at [574, 120] on button "×" at bounding box center [575, 118] width 24 height 24
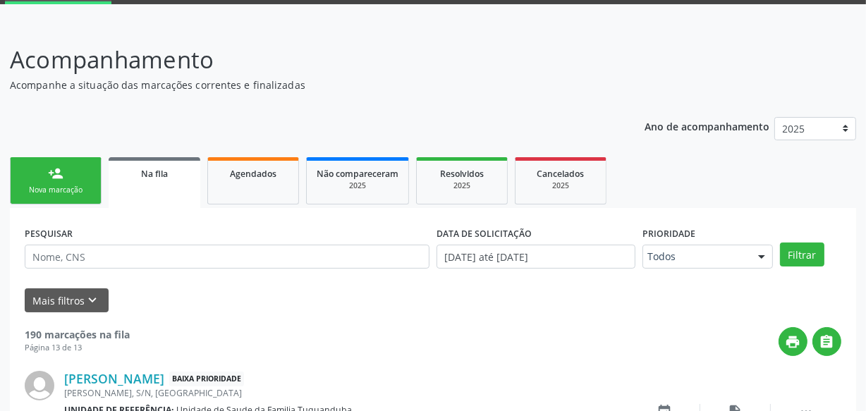
click at [66, 185] on div "Nova marcação" at bounding box center [55, 190] width 70 height 11
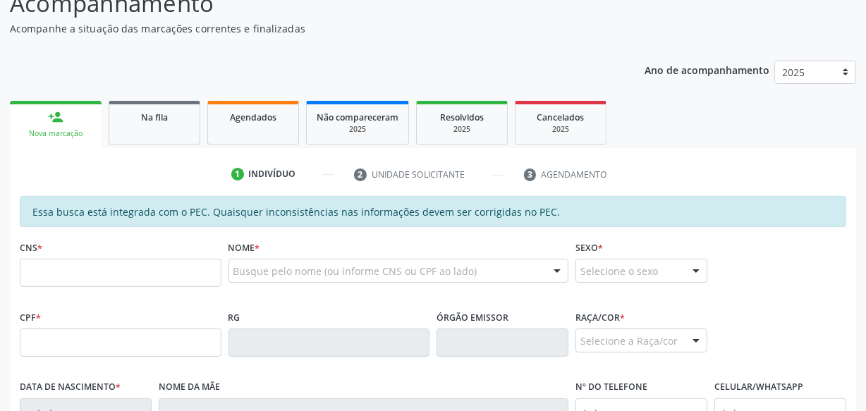
scroll to position [131, 0]
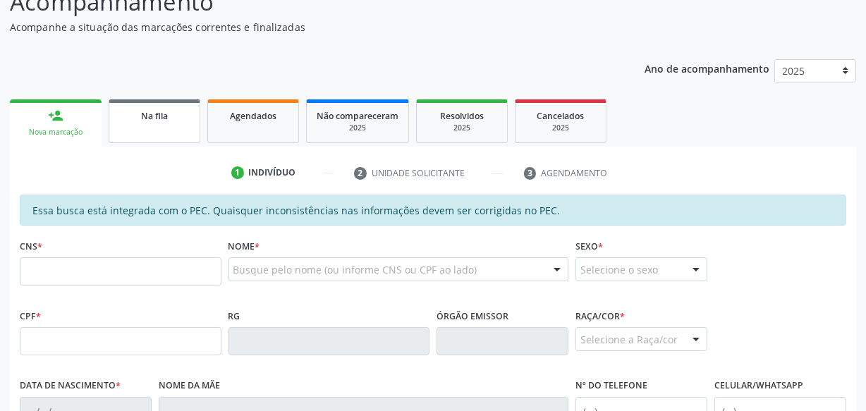
click at [143, 132] on link "Na fila" at bounding box center [155, 121] width 92 height 44
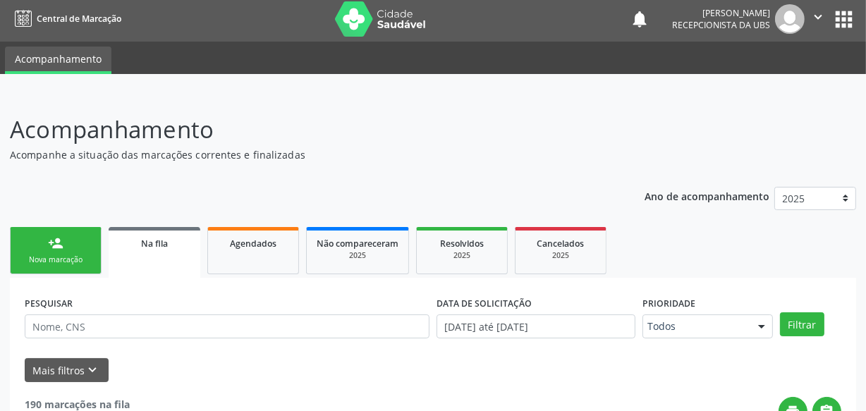
scroll to position [0, 0]
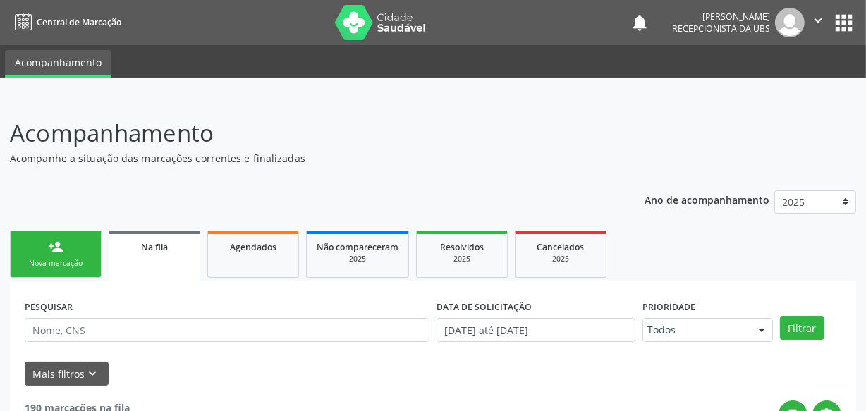
click at [75, 248] on link "person_add Nova marcação" at bounding box center [56, 253] width 92 height 47
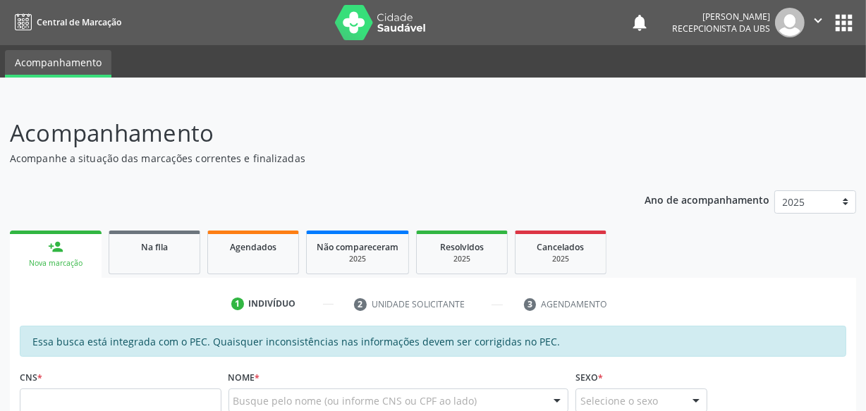
click at [80, 253] on link "person_add Nova marcação" at bounding box center [56, 253] width 92 height 47
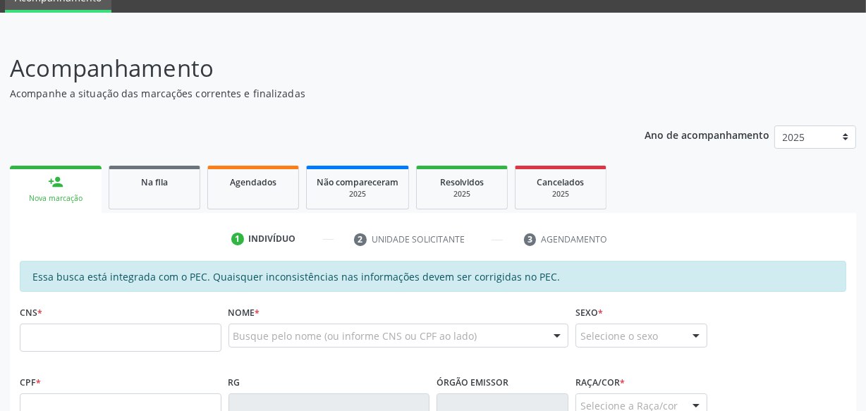
scroll to position [200, 0]
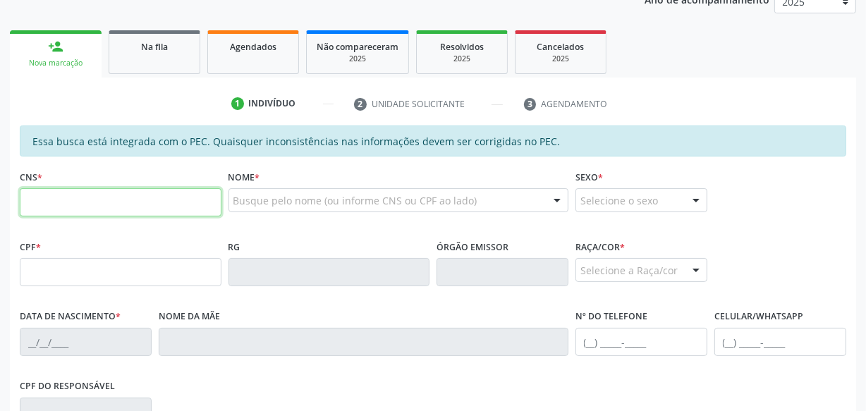
paste input "704 0093 7491 9866"
type input "704 0093 7491 9866"
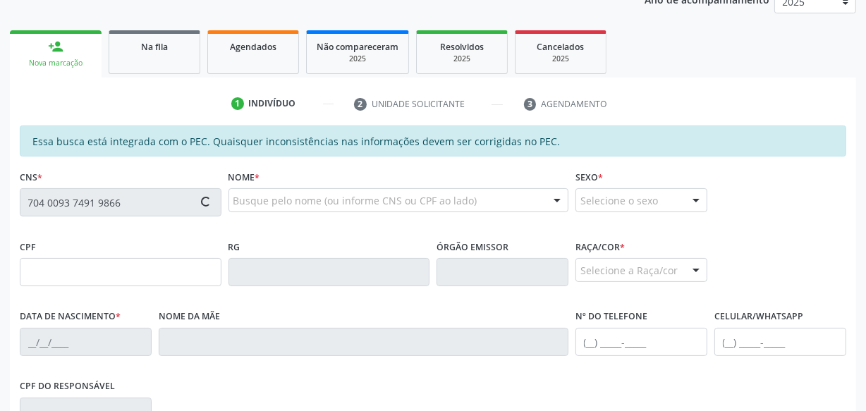
type input "142.738.284-05"
type input "[DATE]"
type input "[PERSON_NAME]"
type input "[PHONE_NUMBER]"
type input "S/N"
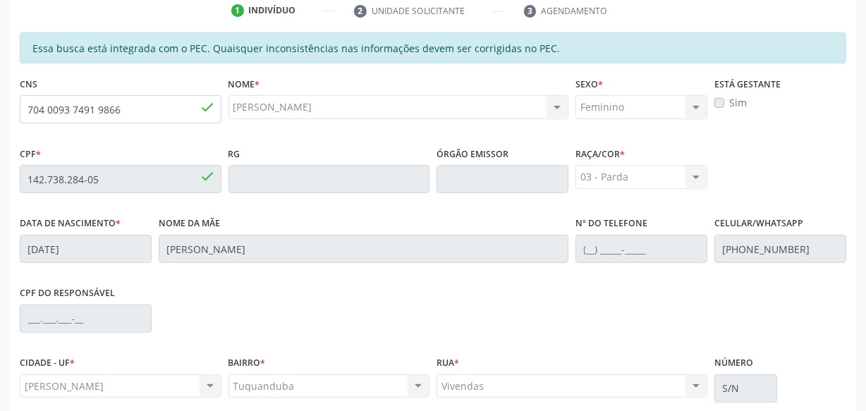
scroll to position [413, 0]
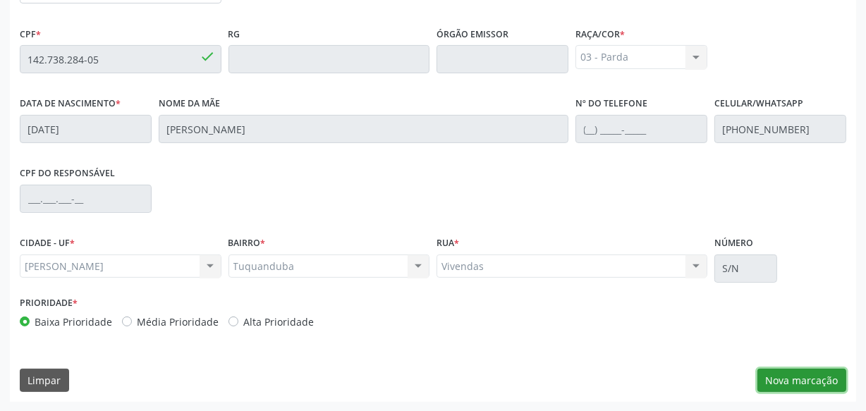
click at [811, 388] on button "Nova marcação" at bounding box center [801, 381] width 89 height 24
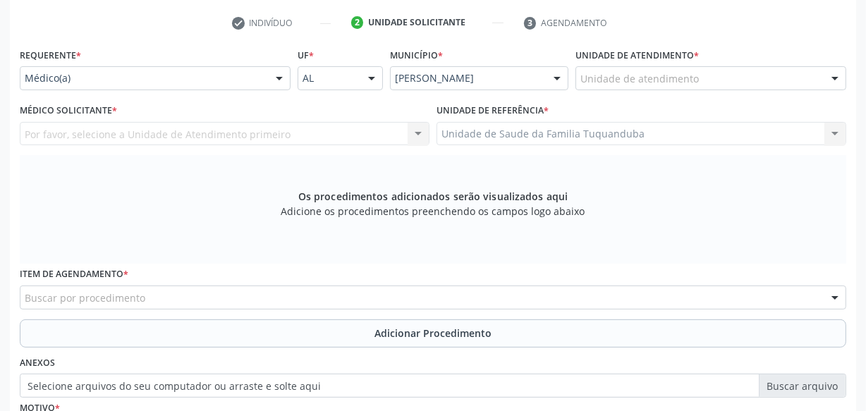
scroll to position [231, 0]
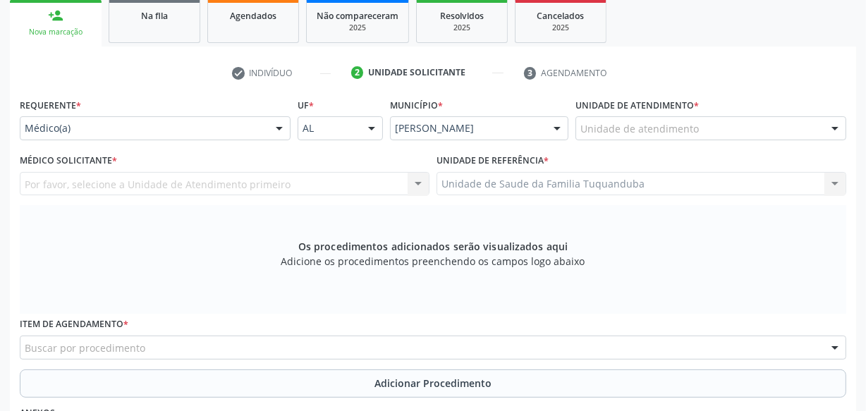
click at [293, 343] on div "Buscar por procedimento" at bounding box center [433, 348] width 826 height 24
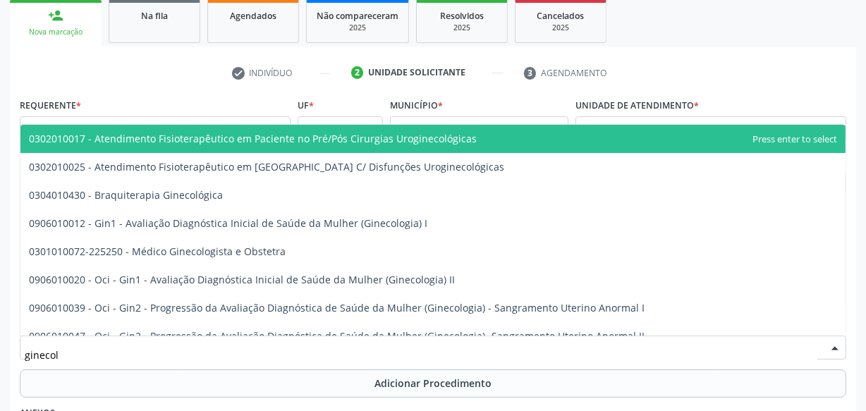
type input "ginecolo"
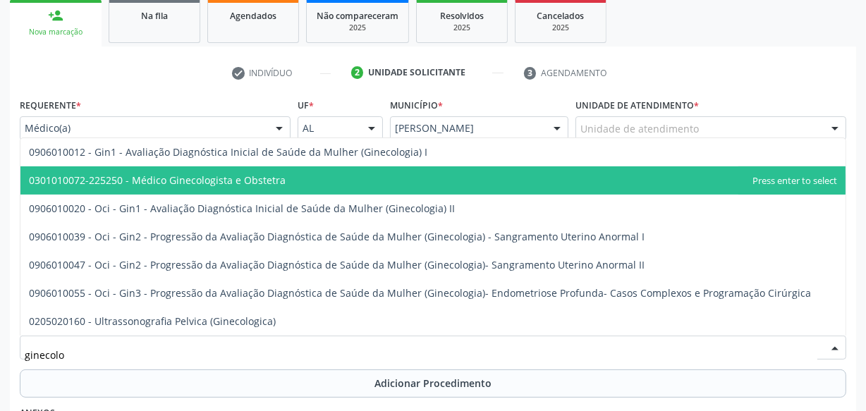
click at [282, 175] on span "0301010072-225250 - Médico Ginecologista e Obstetra" at bounding box center [432, 180] width 825 height 28
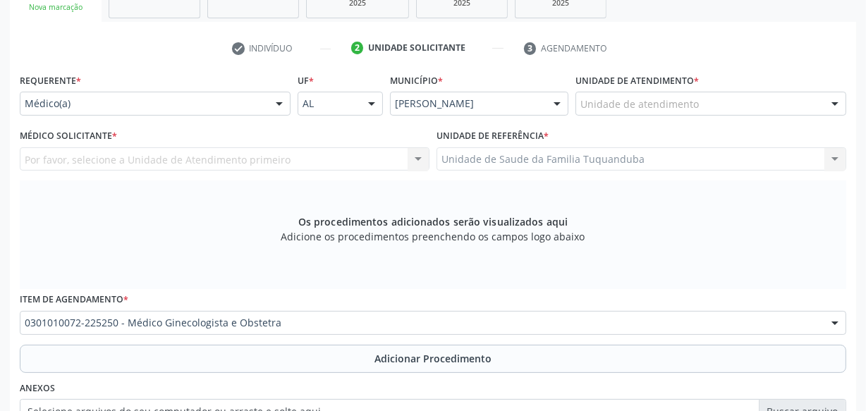
scroll to position [259, 0]
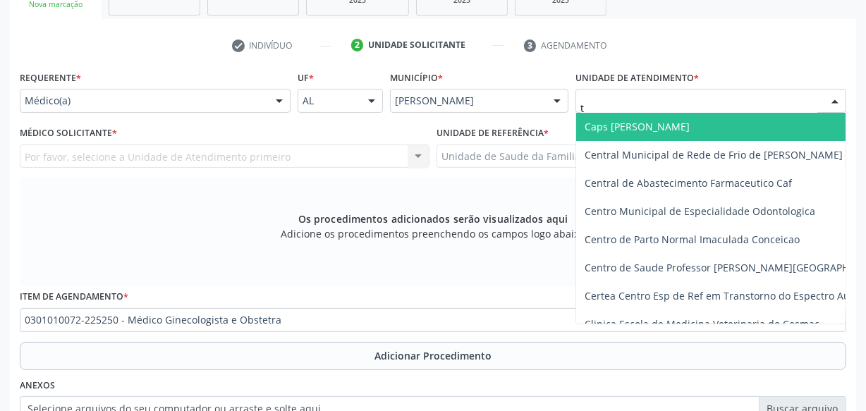
type input "tu"
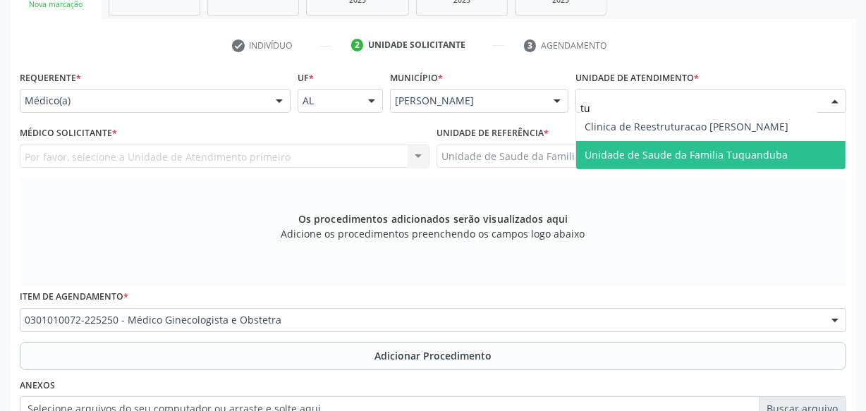
click at [605, 156] on span "Unidade de Saude da Familia Tuquanduba" at bounding box center [685, 154] width 203 height 13
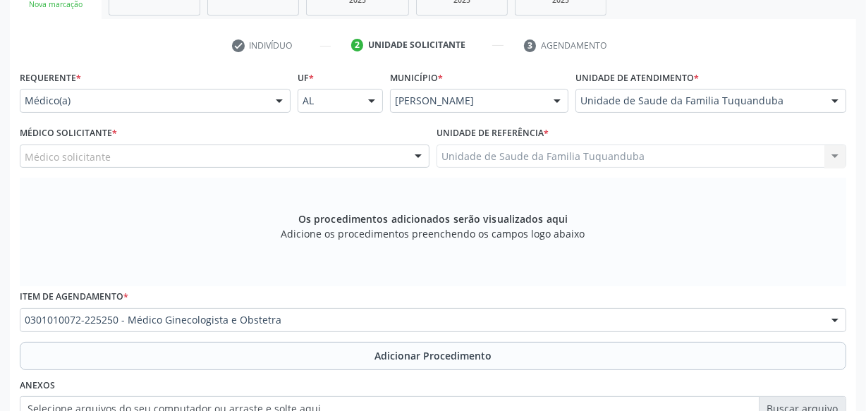
click at [229, 149] on div "Médico solicitante" at bounding box center [225, 156] width 410 height 24
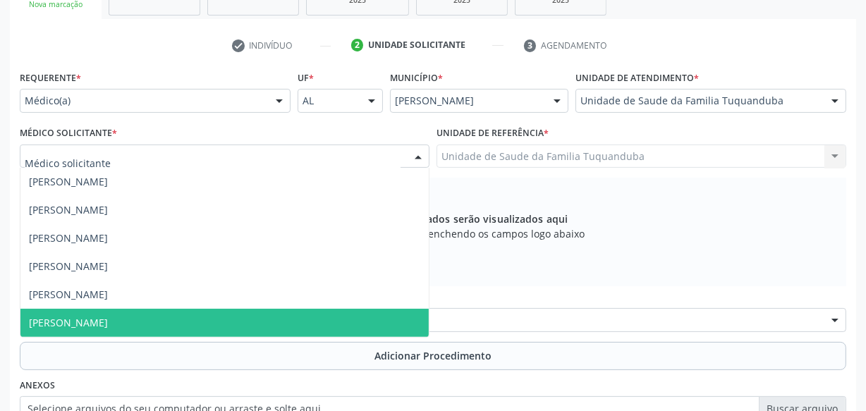
click at [159, 320] on span "[PERSON_NAME]" at bounding box center [224, 323] width 408 height 28
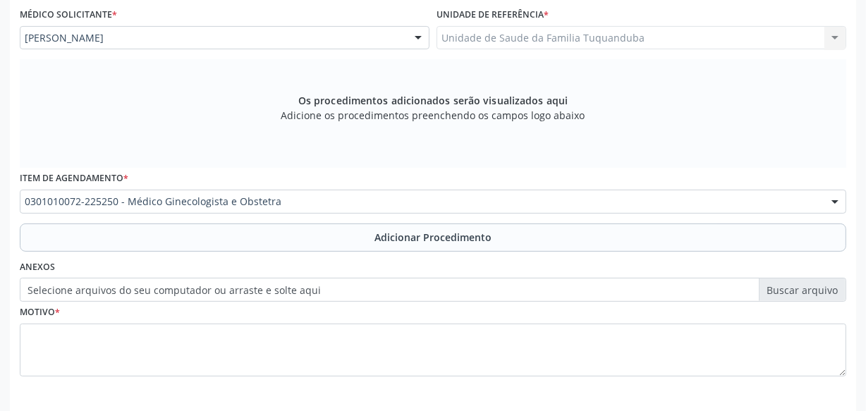
scroll to position [379, 0]
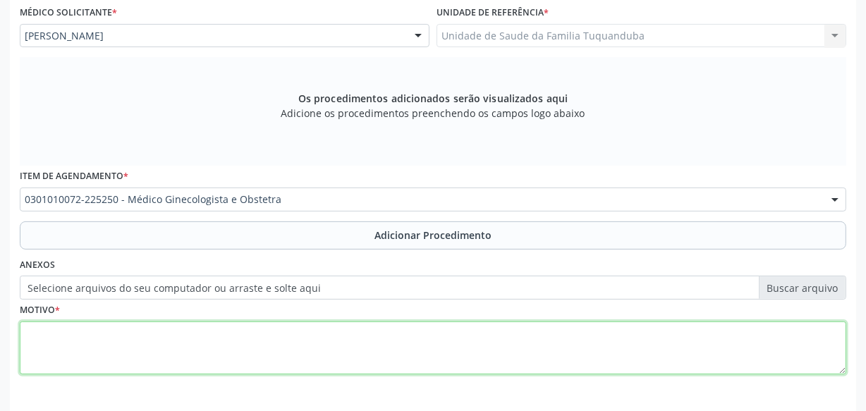
click at [162, 335] on textarea at bounding box center [433, 348] width 826 height 54
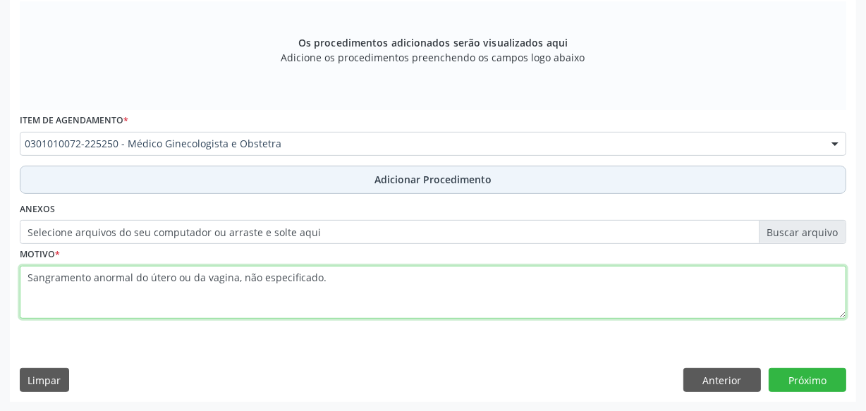
type textarea "Sangramento anormal do útero ou da vagina, não especificado."
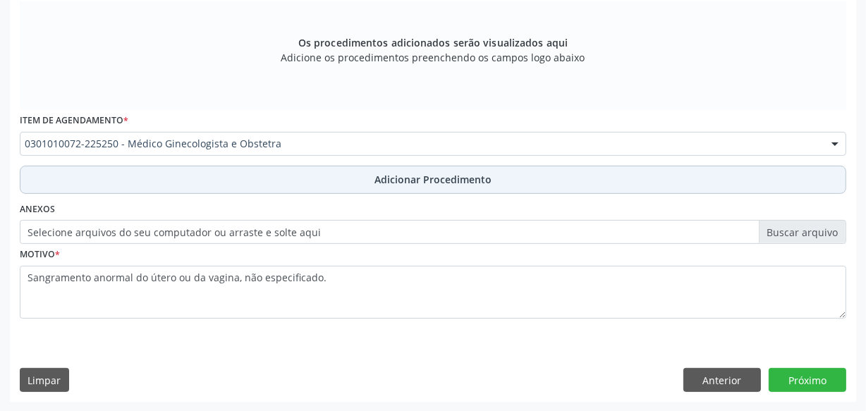
click at [370, 178] on button "Adicionar Procedimento" at bounding box center [433, 180] width 826 height 28
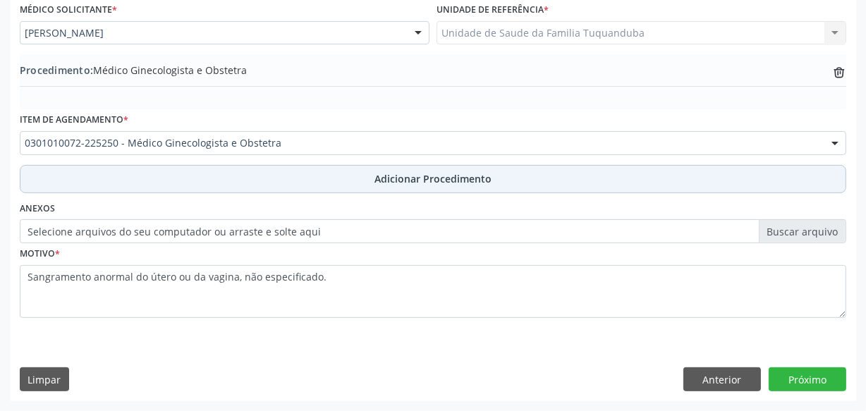
scroll to position [381, 0]
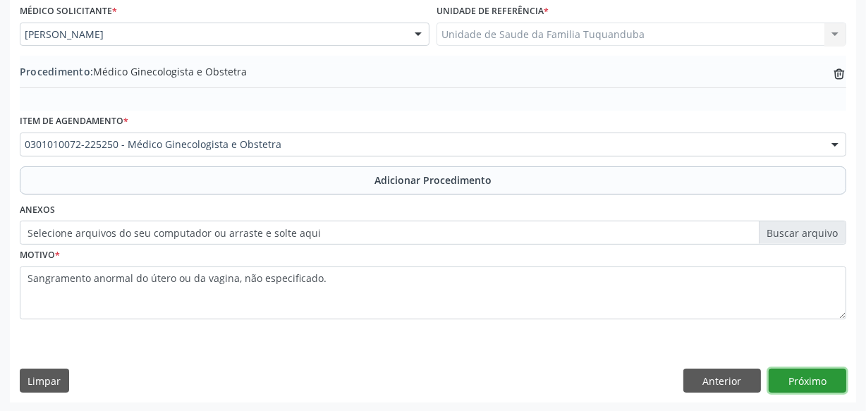
click at [792, 373] on button "Próximo" at bounding box center [807, 381] width 78 height 24
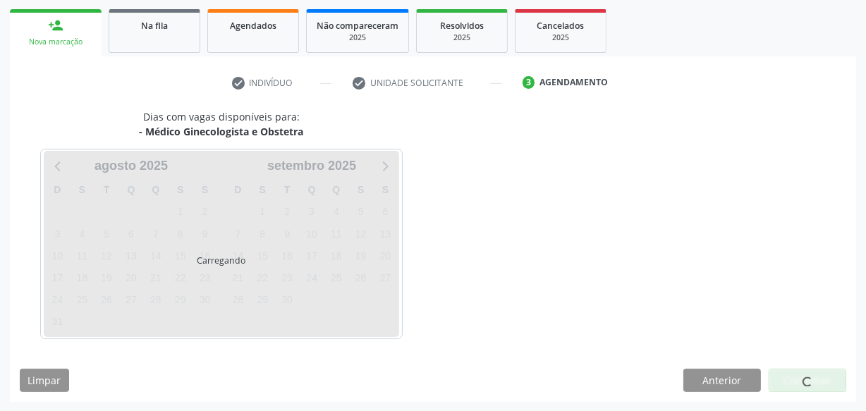
scroll to position [262, 0]
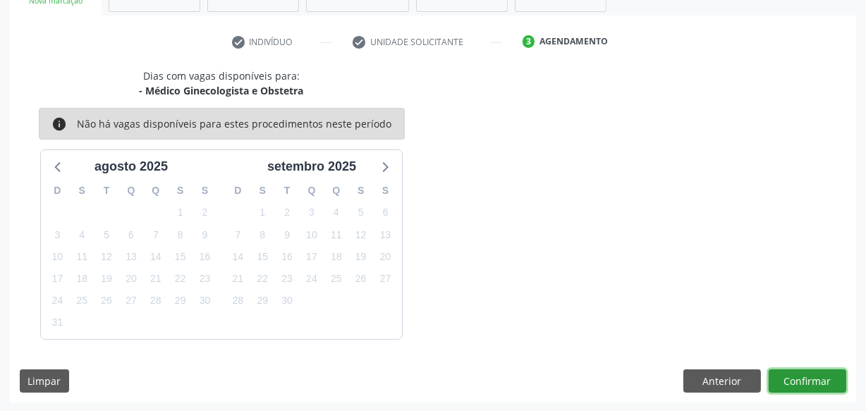
click at [792, 373] on button "Confirmar" at bounding box center [807, 381] width 78 height 24
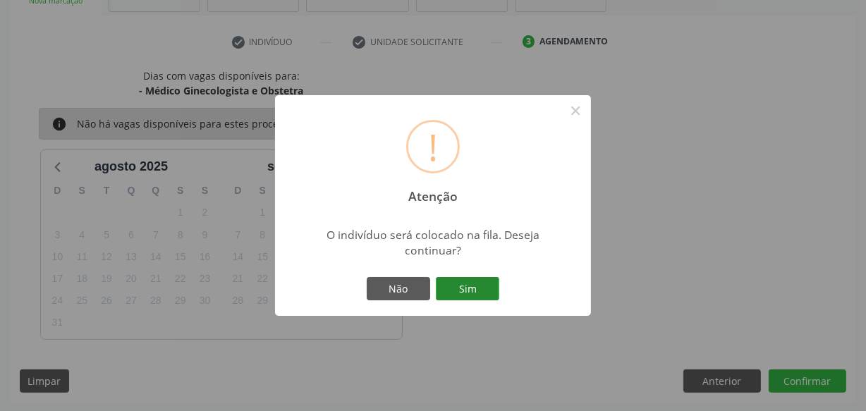
click at [467, 278] on button "Sim" at bounding box center [467, 289] width 63 height 24
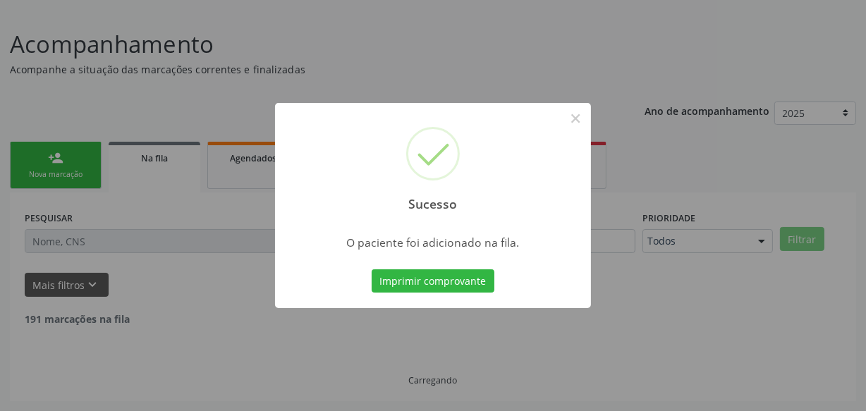
scroll to position [73, 0]
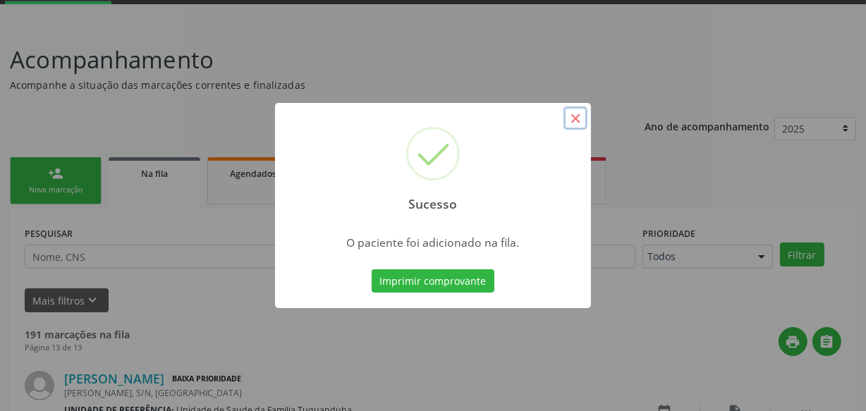
click at [578, 123] on button "×" at bounding box center [575, 118] width 24 height 24
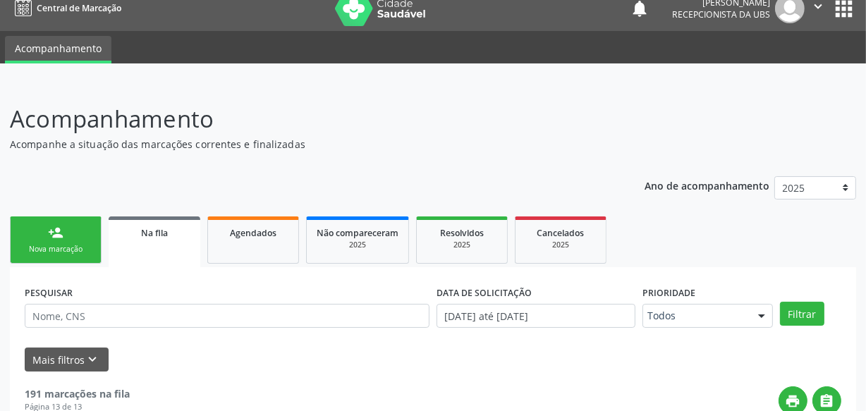
scroll to position [0, 0]
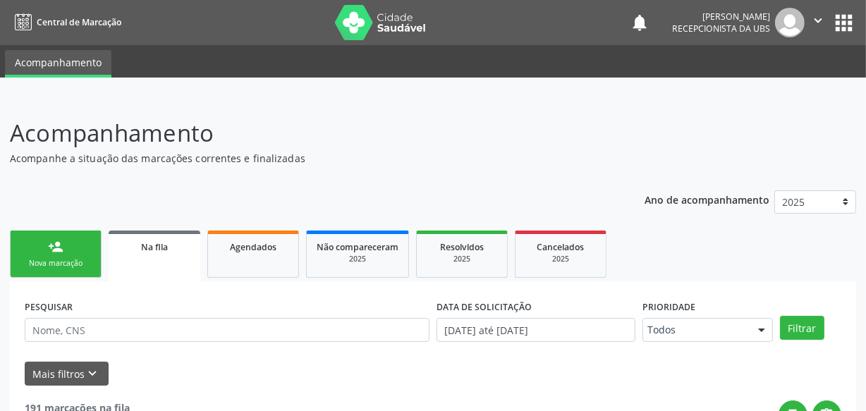
click at [66, 267] on div "Nova marcação" at bounding box center [55, 263] width 70 height 11
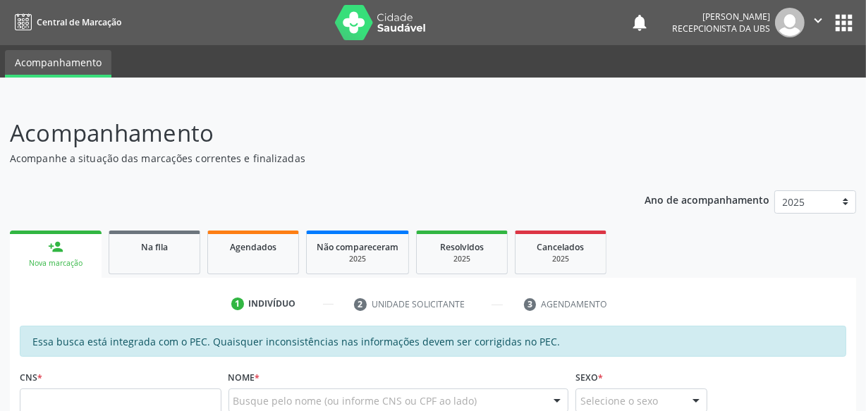
click at [817, 22] on icon "" at bounding box center [818, 21] width 16 height 16
click at [749, 87] on link "Sair" at bounding box center [781, 86] width 97 height 20
